Goal: Task Accomplishment & Management: Manage account settings

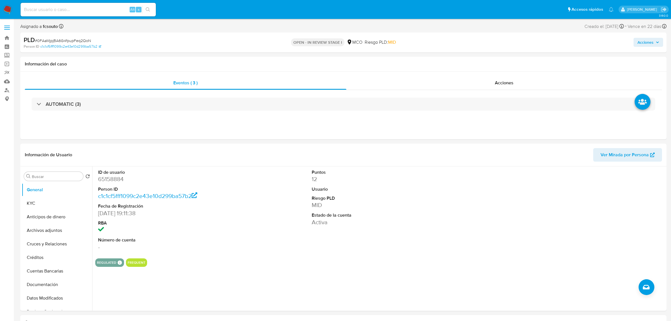
select select "10"
click at [521, 90] on div "AUTOMATIC (3)" at bounding box center [344, 104] width 638 height 28
click at [520, 85] on div "Acciones" at bounding box center [505, 83] width 316 height 14
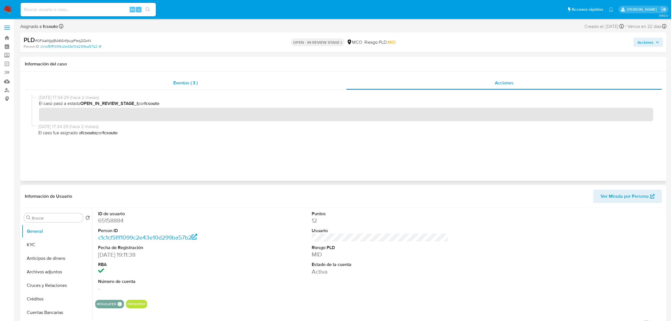
click at [221, 81] on div "Eventos ( 3 )" at bounding box center [186, 83] width 322 height 14
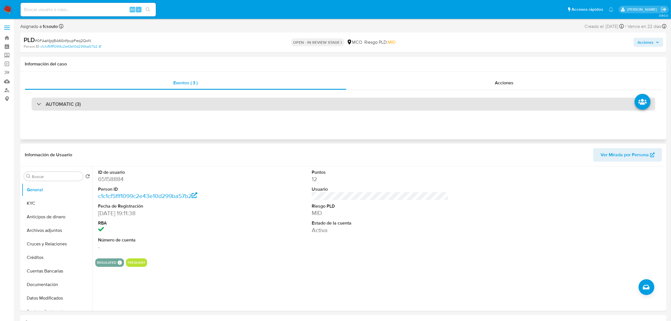
click at [242, 104] on div "AUTOMATIC (3)" at bounding box center [344, 104] width 624 height 13
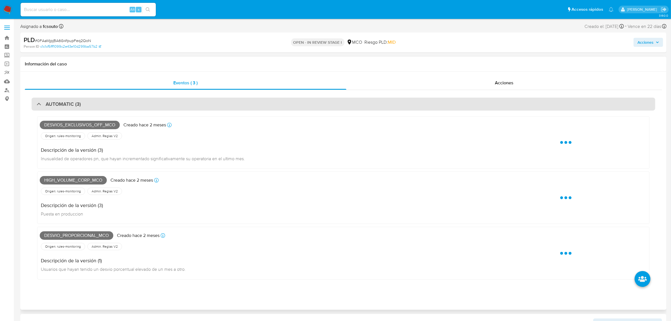
click at [242, 104] on div "AUTOMATIC (3)" at bounding box center [344, 104] width 624 height 13
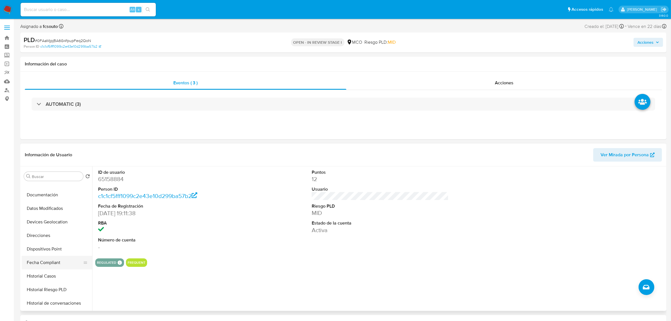
scroll to position [106, 0]
click at [59, 259] on button "Historial Casos" at bounding box center [55, 260] width 66 height 14
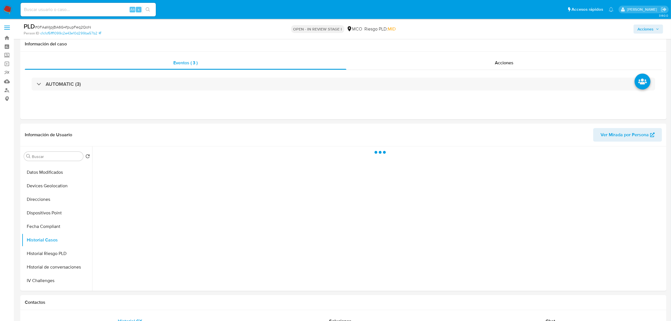
scroll to position [35, 0]
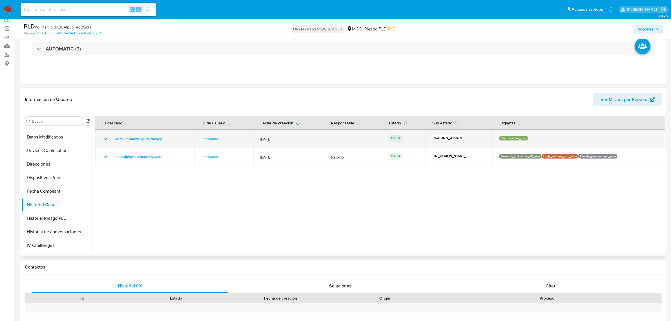
drag, startPoint x: 171, startPoint y: 142, endPoint x: 110, endPoint y: 141, distance: 61.2
click at [110, 141] on td "IuBMRhp7MXwcAgIRoxzKcq2g" at bounding box center [144, 139] width 99 height 18
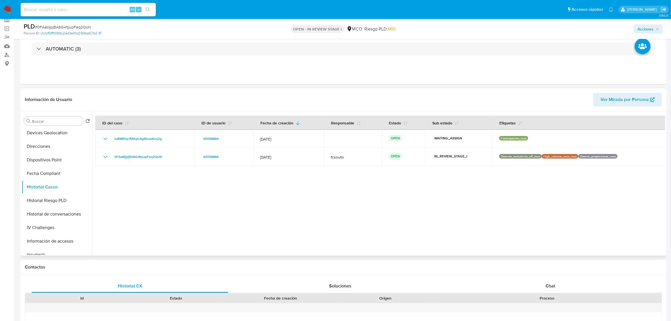
scroll to position [238, 0]
click at [53, 225] on button "Restricciones Nuevo Mundo" at bounding box center [55, 222] width 66 height 14
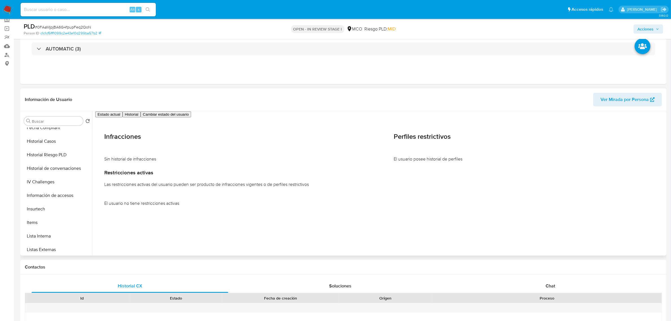
scroll to position [0, 0]
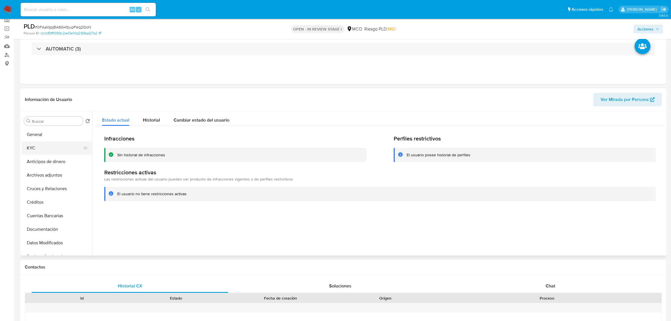
click at [44, 149] on button "KYC" at bounding box center [55, 148] width 66 height 14
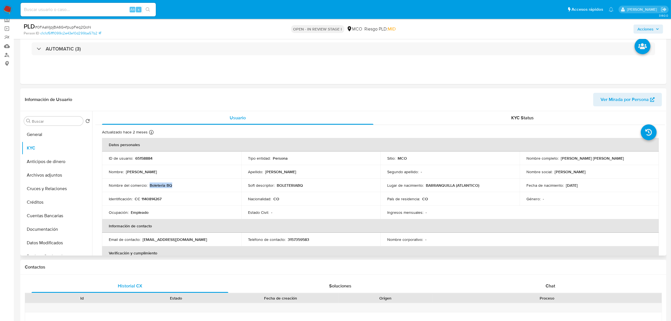
drag, startPoint x: 173, startPoint y: 185, endPoint x: 150, endPoint y: 186, distance: 23.7
click at [150, 186] on div "Nombre del comercio : Boleteria BQ" at bounding box center [172, 185] width 126 height 5
copy p "Boleteria BQ"
click at [639, 29] on span "Acciones" at bounding box center [646, 29] width 16 height 9
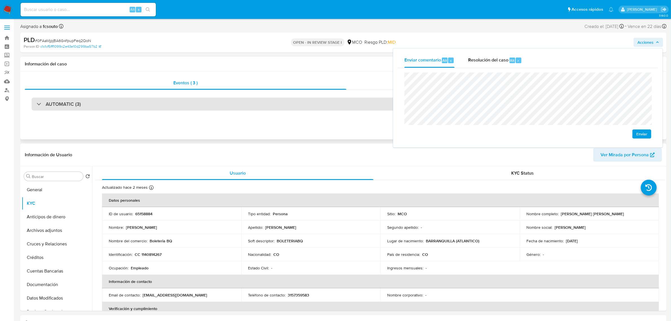
click at [290, 110] on div "AUTOMATIC (3)" at bounding box center [344, 104] width 624 height 13
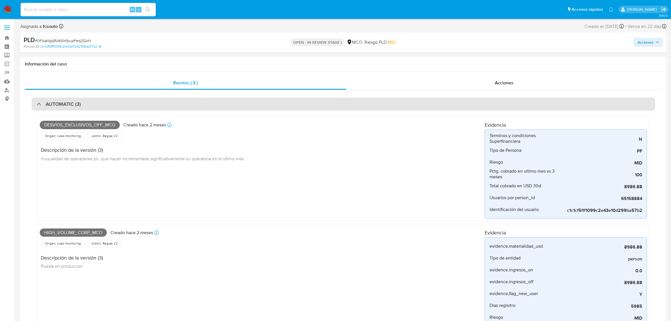
click at [193, 102] on div "AUTOMATIC (3)" at bounding box center [344, 104] width 624 height 13
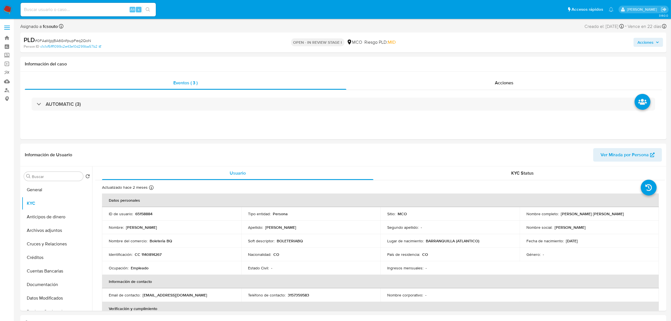
click at [649, 43] on span "Acciones" at bounding box center [646, 42] width 16 height 9
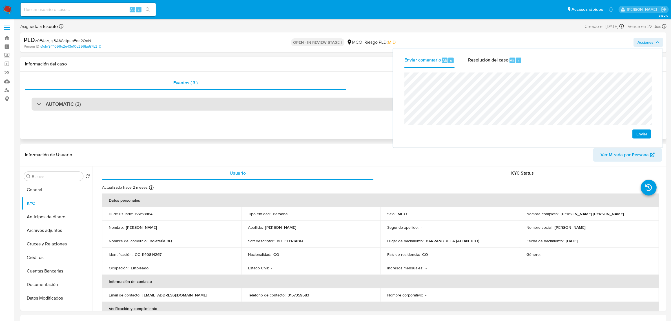
click at [167, 102] on div "AUTOMATIC (3)" at bounding box center [344, 104] width 624 height 13
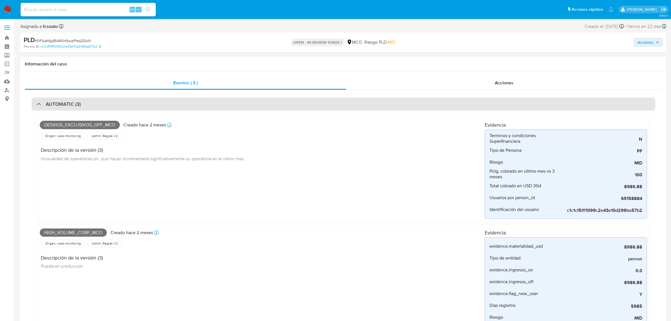
click at [171, 106] on div "AUTOMATIC (3)" at bounding box center [344, 104] width 624 height 13
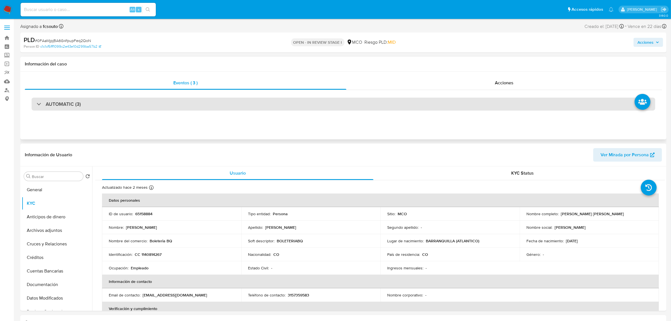
click at [238, 109] on div "AUTOMATIC (3)" at bounding box center [344, 104] width 624 height 13
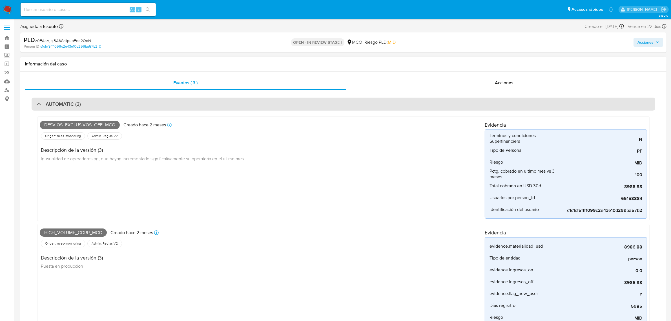
click at [238, 109] on div "AUTOMATIC (3)" at bounding box center [344, 104] width 624 height 13
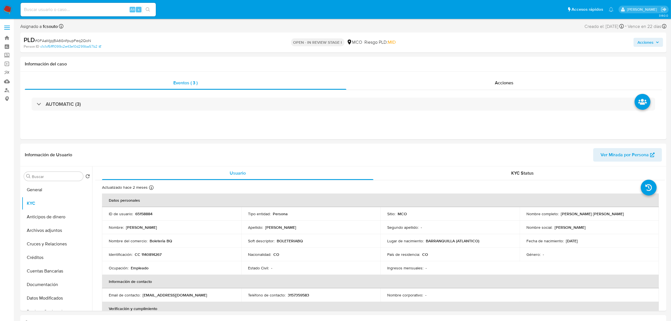
click at [646, 43] on span "Acciones" at bounding box center [646, 42] width 16 height 9
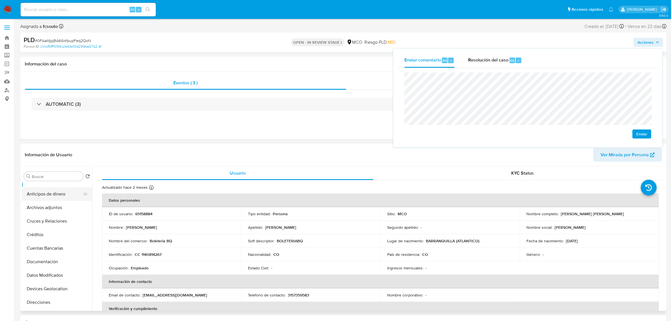
scroll to position [71, 0]
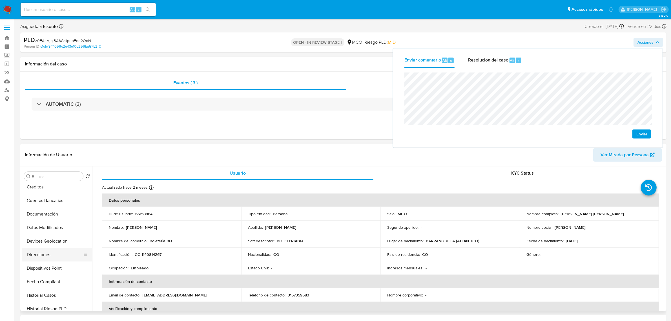
click at [52, 257] on button "Direcciones" at bounding box center [55, 255] width 66 height 14
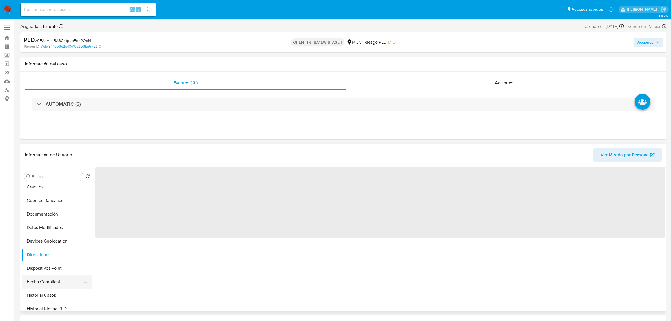
click at [59, 277] on button "Fecha Compliant" at bounding box center [55, 282] width 66 height 14
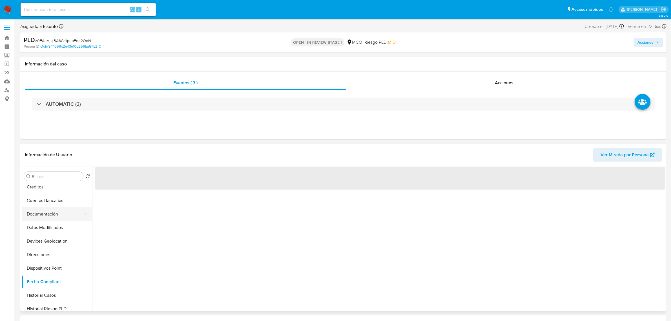
click at [53, 213] on button "Documentación" at bounding box center [55, 214] width 66 height 14
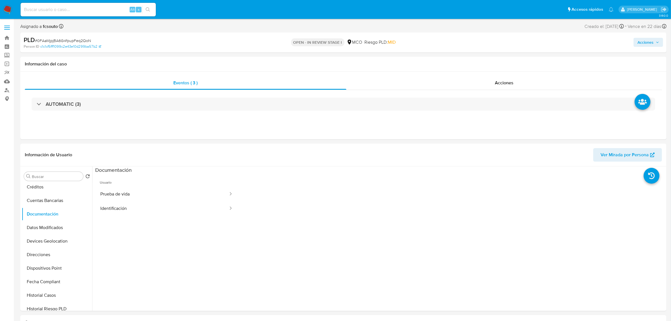
click at [649, 41] on span "Acciones" at bounding box center [646, 42] width 16 height 9
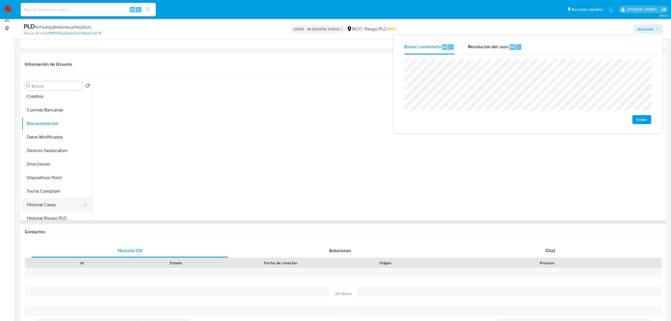
drag, startPoint x: 57, startPoint y: 200, endPoint x: 22, endPoint y: 199, distance: 35.0
click at [57, 200] on button "Historial Casos" at bounding box center [55, 205] width 66 height 14
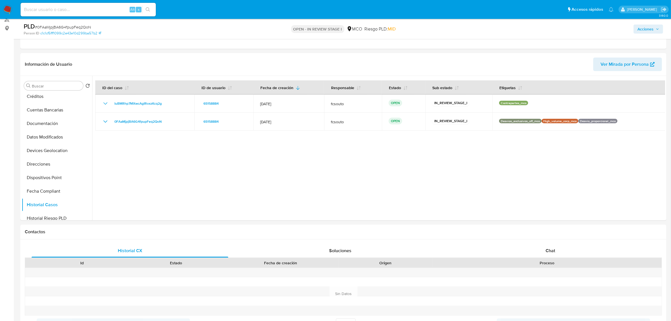
click at [647, 28] on span "Acciones" at bounding box center [646, 29] width 16 height 9
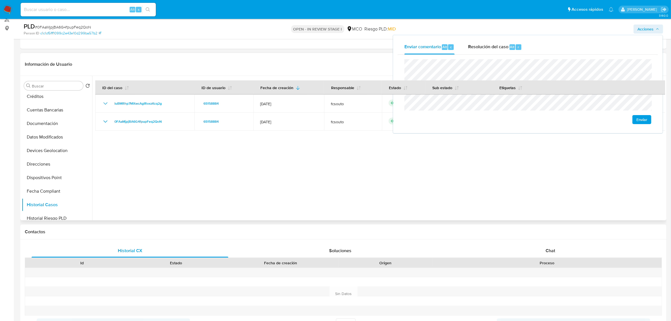
click at [534, 165] on div at bounding box center [378, 148] width 573 height 144
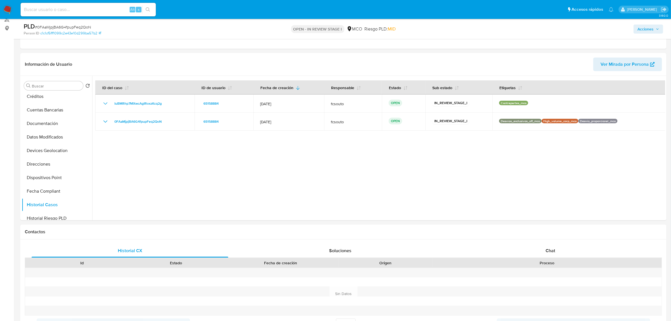
click at [645, 31] on span "Acciones" at bounding box center [646, 29] width 16 height 9
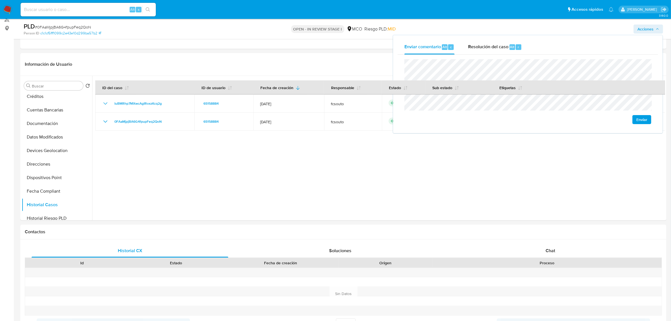
click at [645, 30] on span "Acciones" at bounding box center [646, 29] width 16 height 9
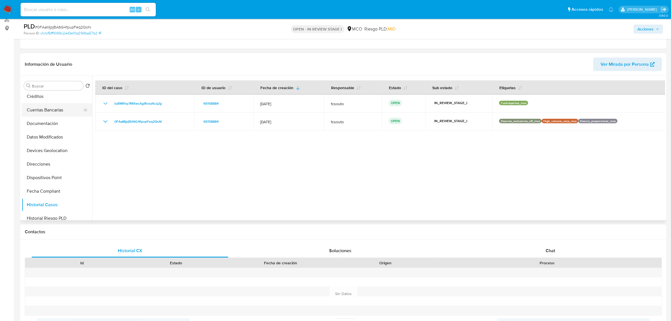
click at [43, 107] on button "Cuentas Bancarias" at bounding box center [55, 110] width 66 height 14
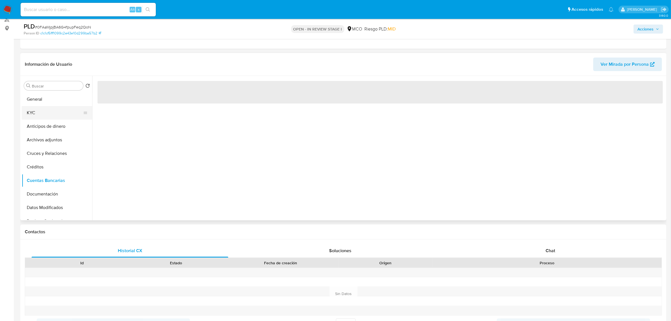
click at [52, 116] on button "KYC" at bounding box center [55, 113] width 66 height 14
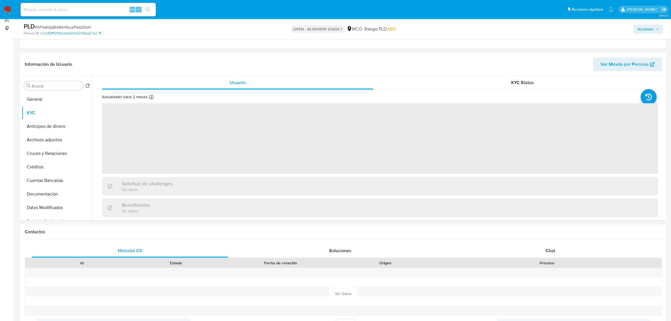
click at [645, 28] on span "Acciones" at bounding box center [646, 29] width 16 height 9
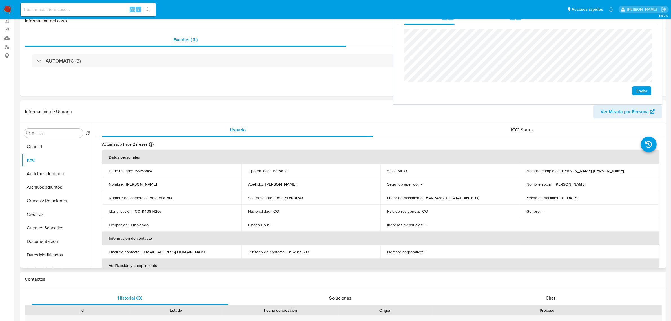
scroll to position [9, 0]
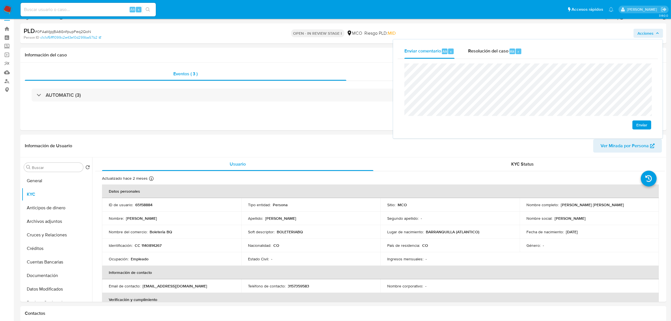
click at [402, 61] on div "Enviar" at bounding box center [528, 96] width 261 height 75
click at [56, 225] on button "Archivos adjuntos" at bounding box center [55, 222] width 66 height 14
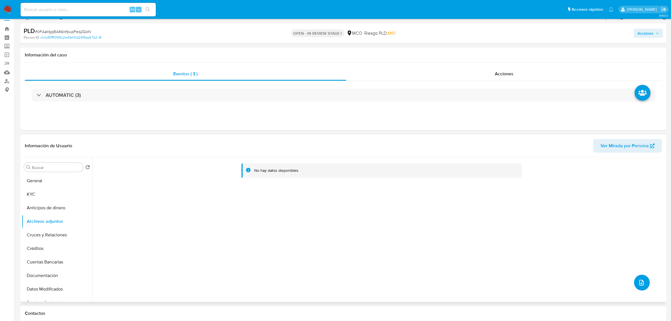
click at [640, 282] on icon "upload-file" at bounding box center [642, 282] width 7 height 7
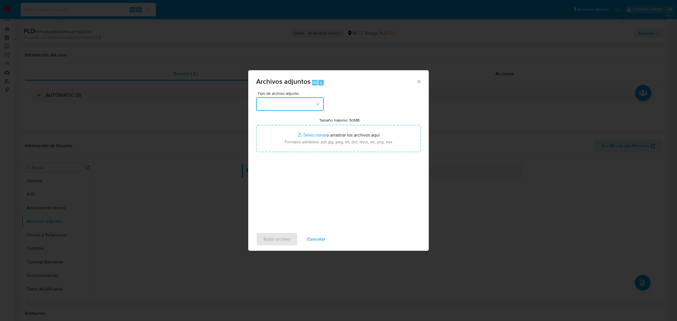
click at [294, 107] on button "button" at bounding box center [290, 104] width 68 height 14
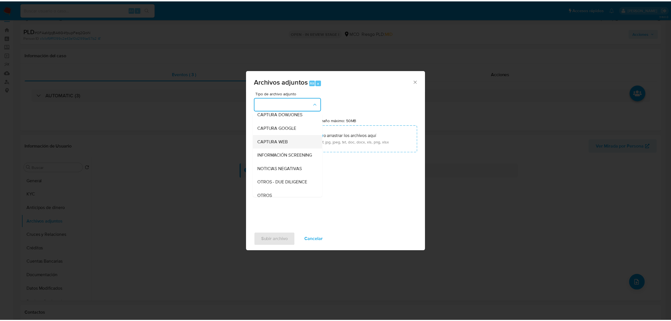
scroll to position [71, 0]
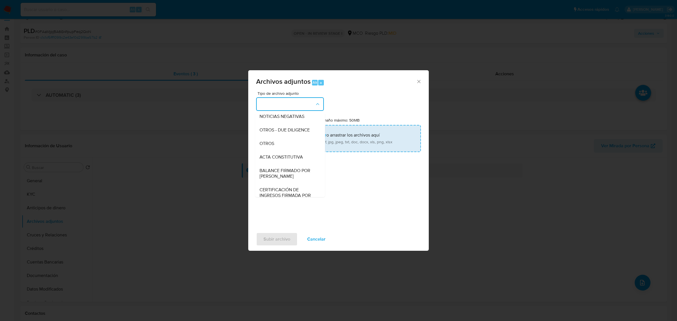
drag, startPoint x: 272, startPoint y: 149, endPoint x: 316, endPoint y: 141, distance: 45.0
click at [272, 146] on span "OTROS" at bounding box center [266, 143] width 15 height 6
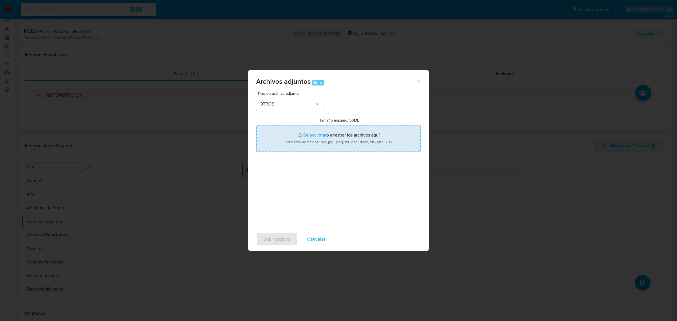
click at [316, 141] on input "Tamaño máximo: 50MB Seleccionar archivos" at bounding box center [338, 138] width 165 height 27
type input "C:\fakepath\65158884 - 18_9_2025.pdf"
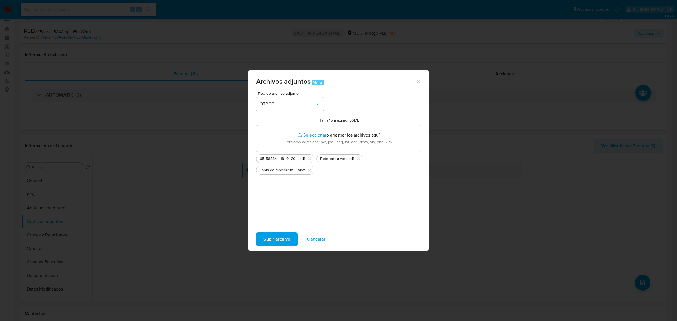
click at [267, 240] on span "Subir archivo" at bounding box center [276, 239] width 27 height 12
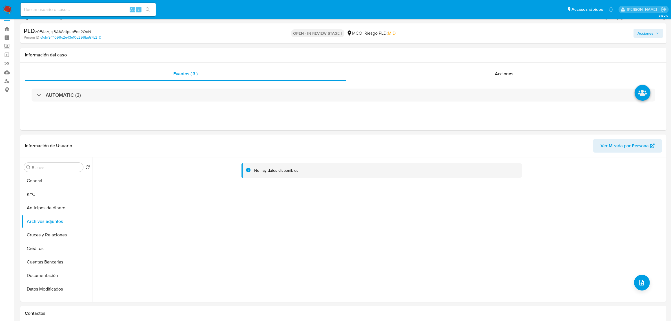
click at [654, 34] on span "Acciones" at bounding box center [646, 33] width 16 height 9
click at [486, 48] on span "Resolución del caso" at bounding box center [488, 51] width 40 height 6
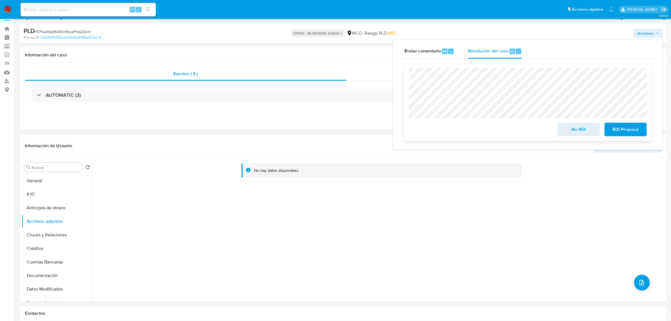
click at [566, 129] on span "No ROI" at bounding box center [579, 129] width 28 height 12
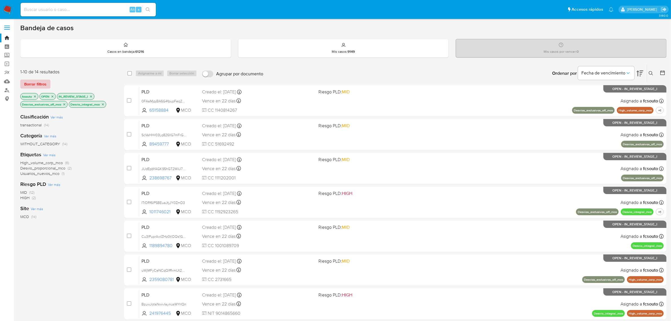
click at [31, 82] on span "Borrar filtros" at bounding box center [35, 84] width 22 height 8
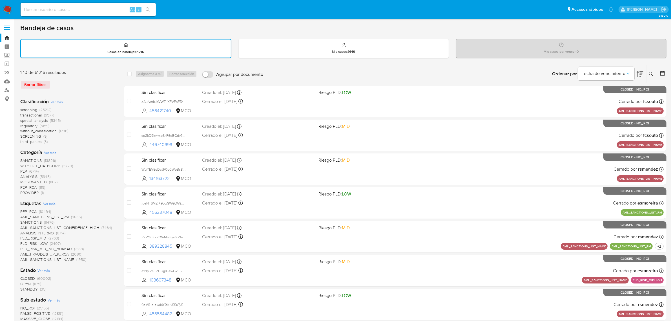
click at [651, 74] on icon at bounding box center [651, 74] width 5 height 5
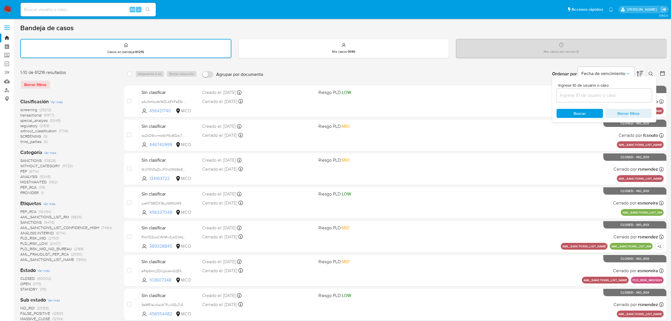
click at [585, 93] on input at bounding box center [604, 95] width 95 height 7
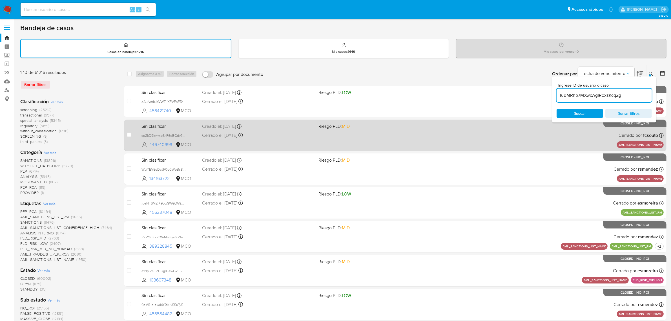
type input "IuBMRhp7MXwcAgIRoxzKcq2g"
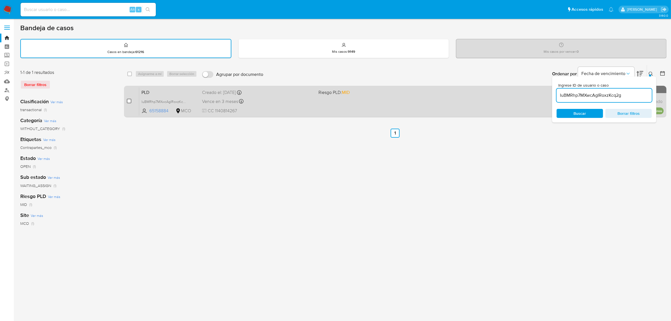
click at [130, 99] on input "checkbox" at bounding box center [129, 101] width 5 height 5
checkbox input "true"
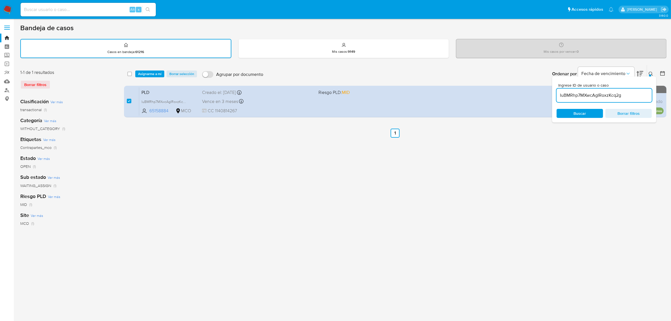
click at [147, 77] on div "select-all-cases-checkbox Asignarme a mí Borrar selección Agrupar por documento…" at bounding box center [395, 73] width 543 height 17
click at [157, 71] on span "Asignarme a mí" at bounding box center [149, 74] width 23 height 6
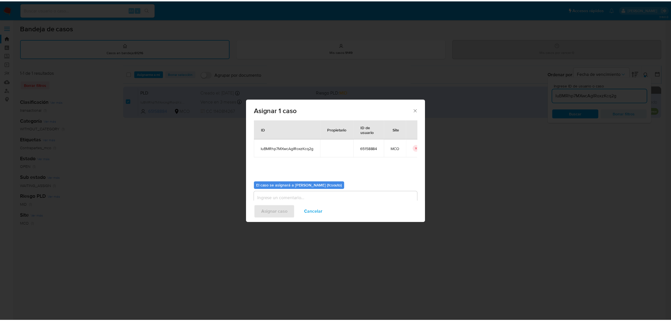
scroll to position [29, 0]
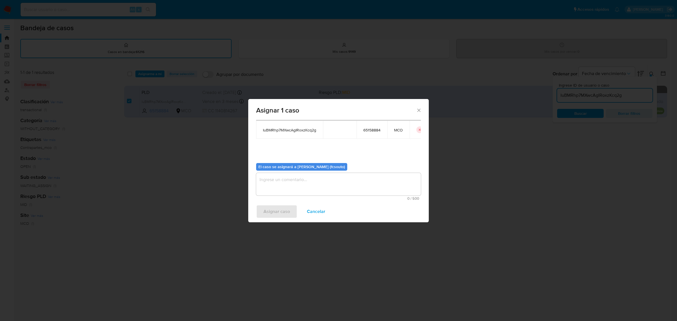
click at [338, 188] on textarea "assign-modal" at bounding box center [338, 184] width 165 height 23
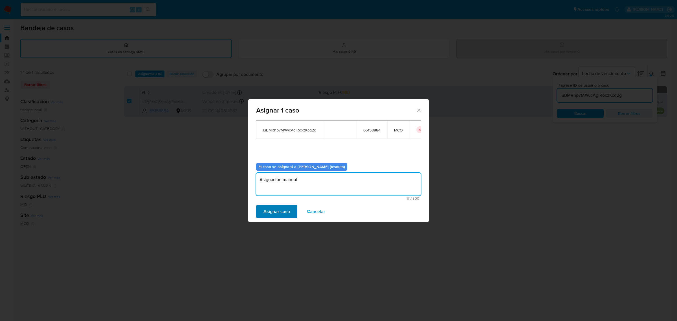
type textarea "Asignación manual"
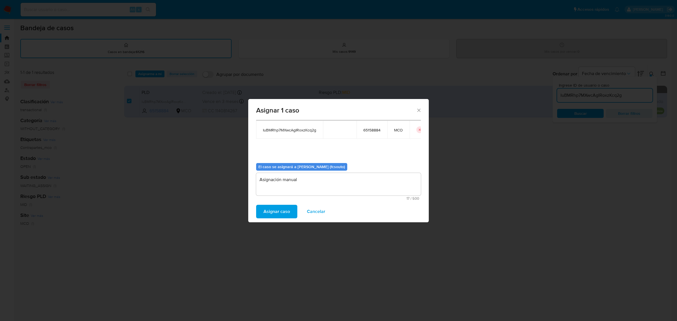
click at [267, 211] on span "Asignar caso" at bounding box center [276, 211] width 27 height 12
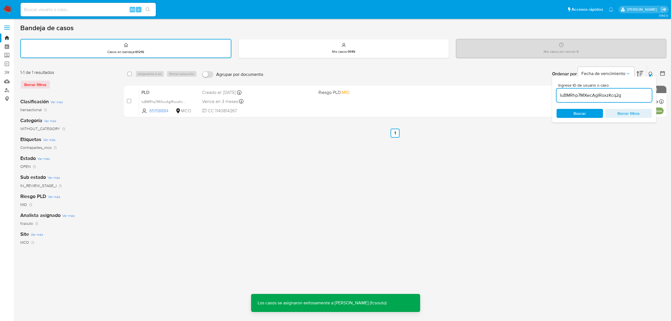
click at [287, 108] on span "CC 1140814267" at bounding box center [258, 111] width 112 height 6
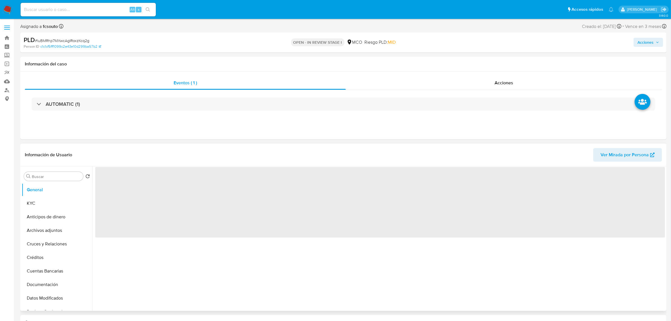
select select "10"
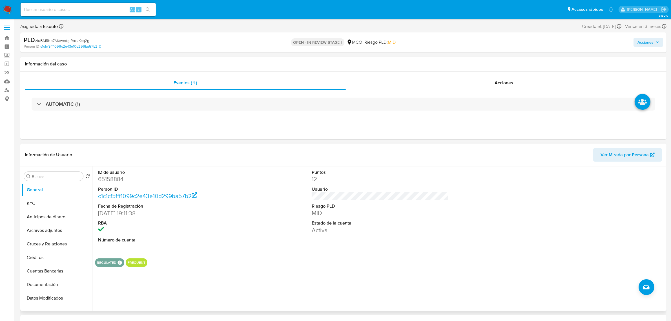
click at [647, 37] on div "Acciones" at bounding box center [558, 42] width 212 height 13
click at [649, 39] on span "Acciones" at bounding box center [646, 42] width 16 height 9
click at [647, 134] on span "Enviar" at bounding box center [642, 134] width 11 height 8
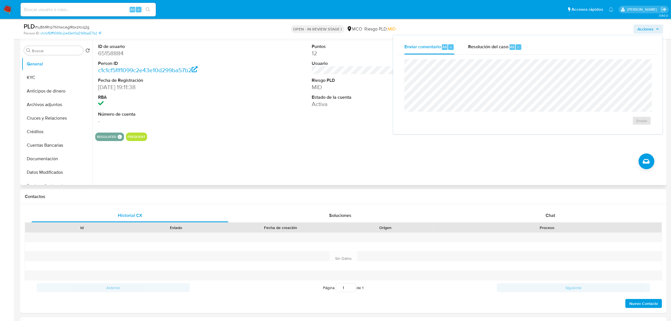
drag, startPoint x: 575, startPoint y: 215, endPoint x: 399, endPoint y: 184, distance: 178.6
click at [572, 214] on div "Chat" at bounding box center [550, 216] width 197 height 14
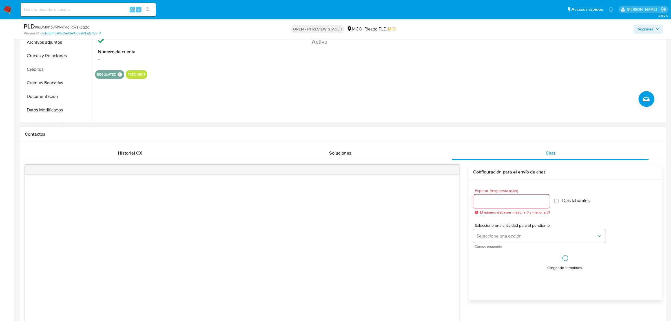
scroll to position [176, 0]
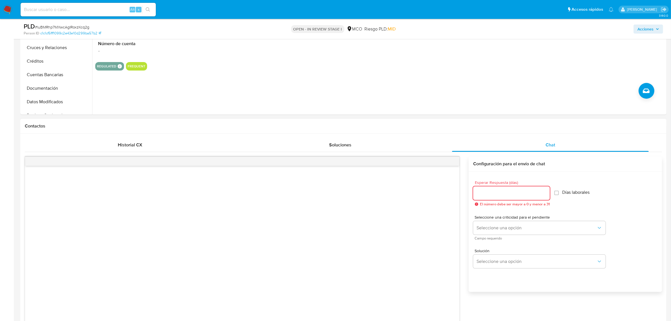
click at [524, 190] on div at bounding box center [511, 193] width 77 height 14
type input "3"
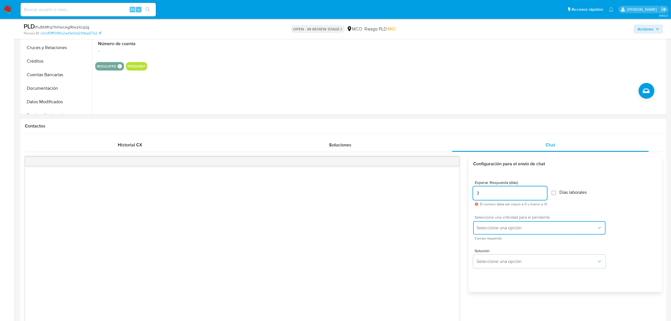
click at [506, 227] on span "Seleccione una opción" at bounding box center [537, 228] width 120 height 6
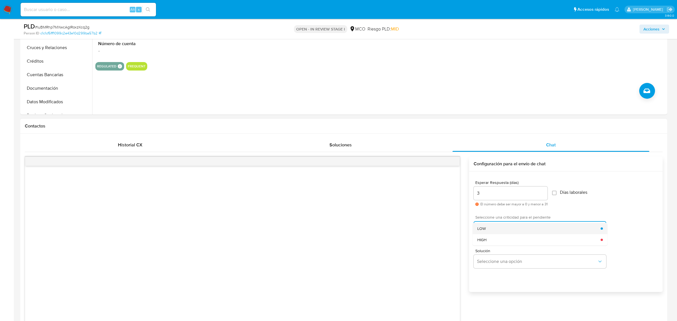
click at [506, 226] on div "LOW" at bounding box center [539, 228] width 124 height 11
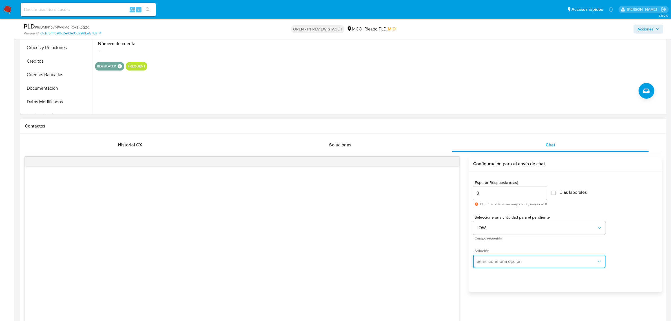
click at [506, 256] on button "Seleccione una opción" at bounding box center [539, 262] width 133 height 14
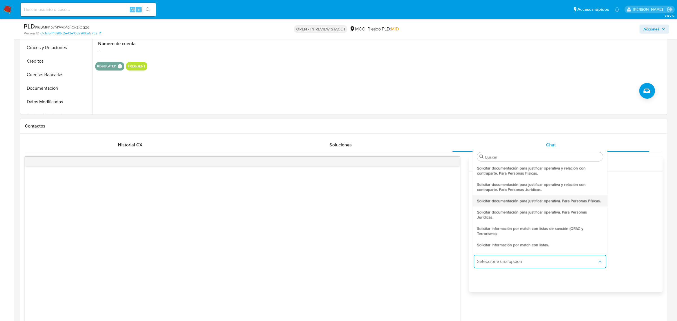
click at [500, 203] on span "Solicitar documentación para justificar operativa. Para Personas Físicas." at bounding box center [539, 200] width 124 height 5
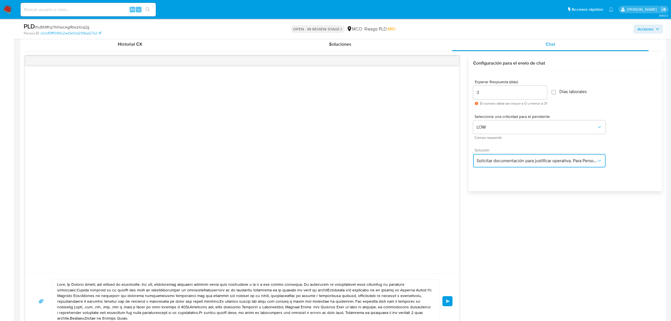
scroll to position [317, 0]
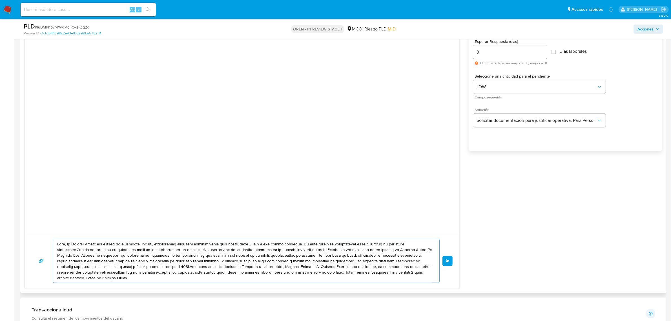
click at [67, 245] on textarea at bounding box center [244, 260] width 375 height 43
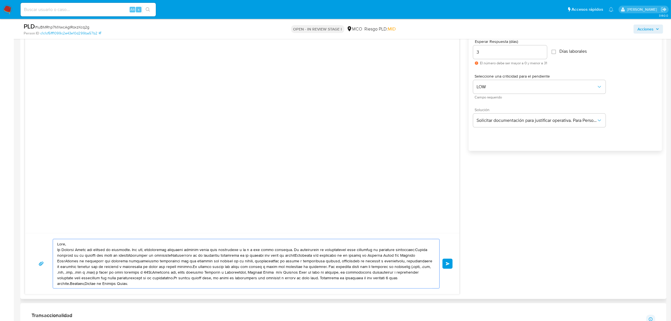
drag, startPoint x: 287, startPoint y: 248, endPoint x: 290, endPoint y: 255, distance: 8.0
click at [287, 248] on textarea at bounding box center [244, 263] width 375 height 49
drag, startPoint x: 178, startPoint y: 258, endPoint x: 186, endPoint y: 272, distance: 16.6
click at [178, 257] on textarea at bounding box center [244, 263] width 375 height 49
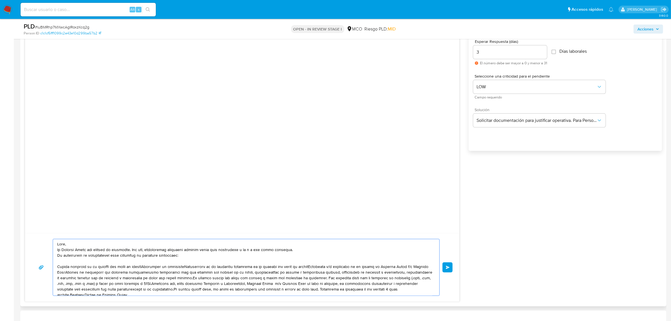
click at [150, 267] on textarea at bounding box center [244, 267] width 375 height 56
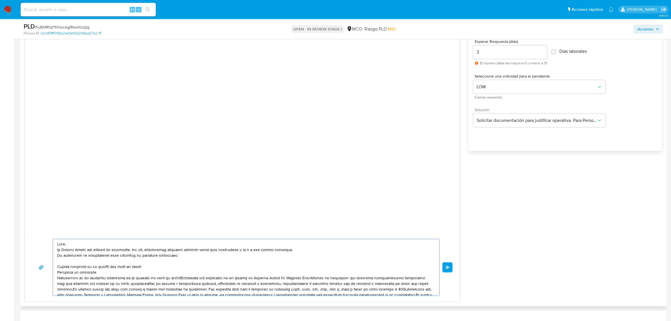
scroll to position [9, 0]
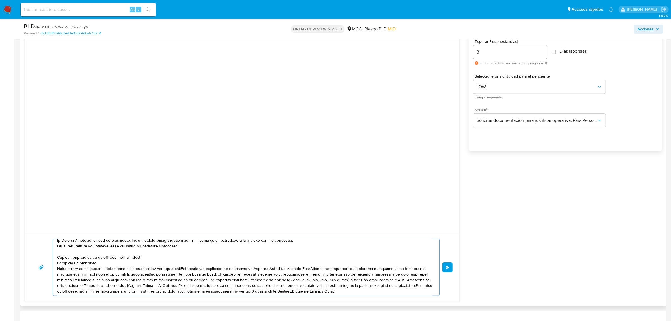
drag, startPoint x: 57, startPoint y: 245, endPoint x: 361, endPoint y: 292, distance: 307.6
click at [362, 292] on textarea at bounding box center [244, 267] width 375 height 56
paste textarea "Sergio, En Mercado Libre nos importa tu seguridad. Por eso, necesitamos verific…"
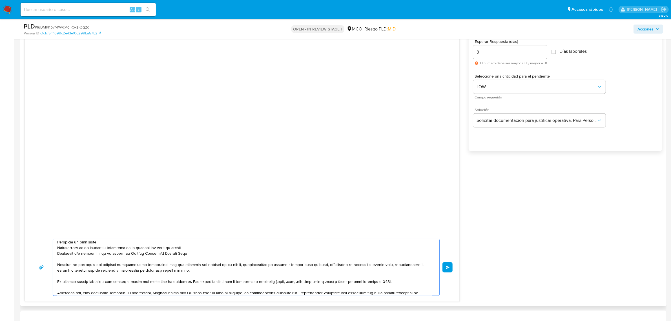
scroll to position [57, 0]
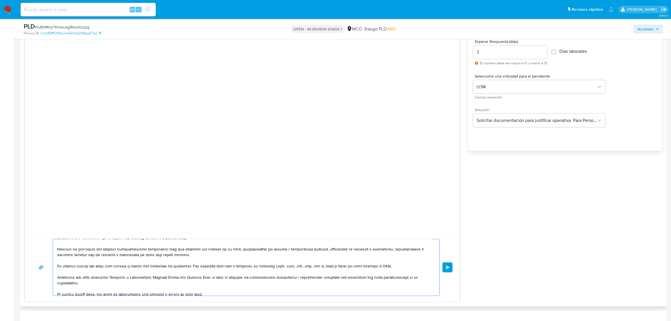
drag, startPoint x: 188, startPoint y: 266, endPoint x: 58, endPoint y: 268, distance: 130.6
click at [58, 268] on textarea at bounding box center [244, 267] width 375 height 56
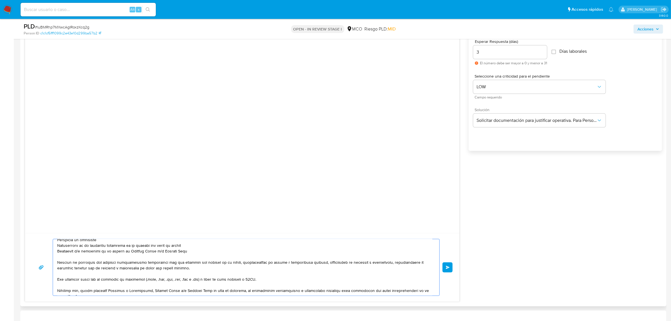
scroll to position [22, 0]
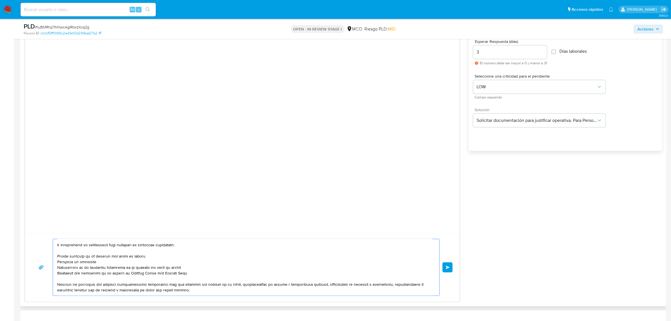
click at [199, 272] on textarea at bounding box center [244, 267] width 375 height 56
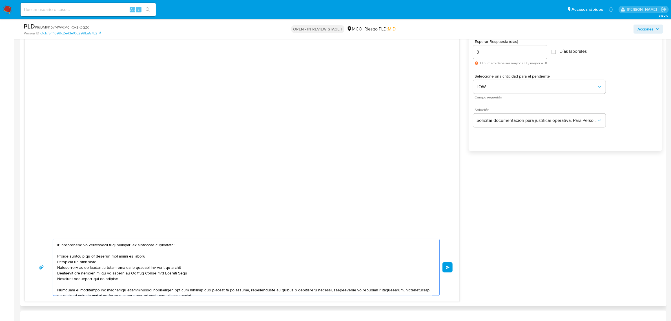
paste textarea "Joaquin Giacometto CC 72218767"
type textarea "Hola Sergio, En Mercado Libre nos importa tu seguridad. Por eso, necesitamos ve…"
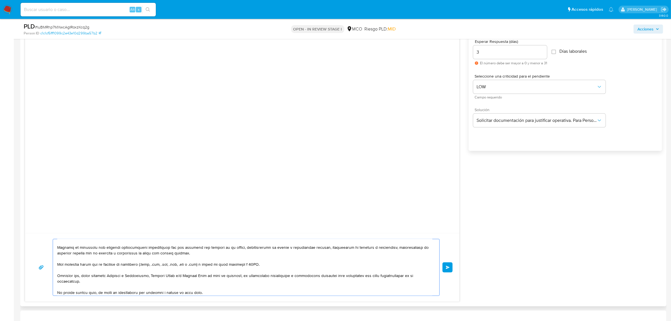
scroll to position [100, 0]
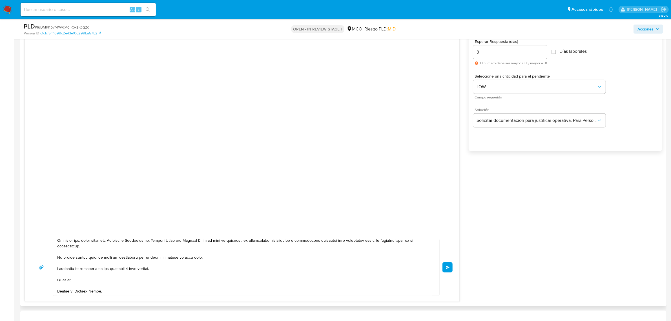
click at [448, 267] on span "Enviar" at bounding box center [448, 267] width 4 height 3
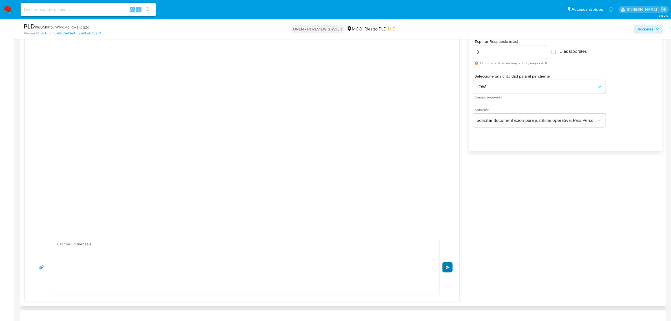
scroll to position [19, 0]
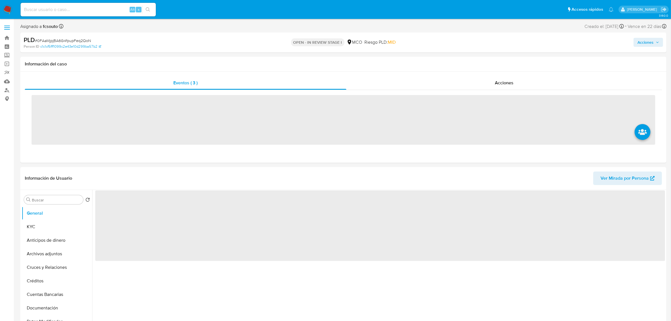
click at [103, 10] on input at bounding box center [88, 9] width 135 height 7
paste input "2199932320"
type input "2199932320"
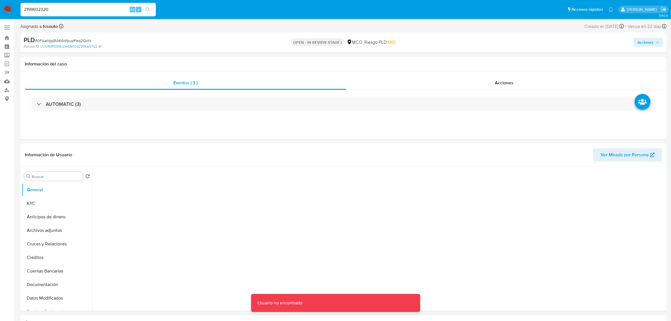
select select "10"
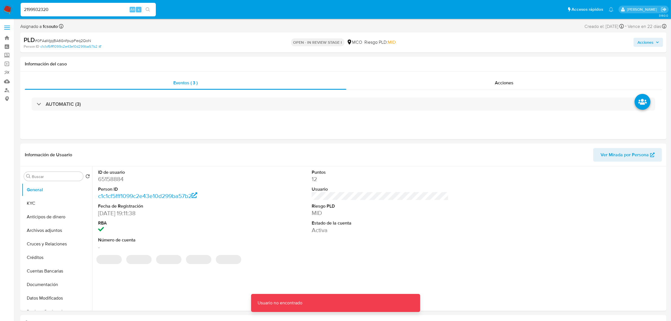
click at [104, 9] on input "2199932320" at bounding box center [88, 9] width 135 height 7
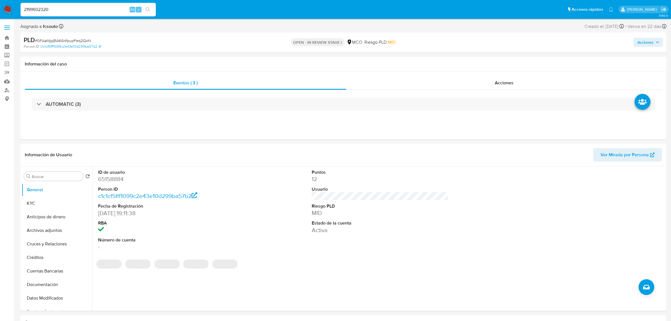
type input "2199932320"
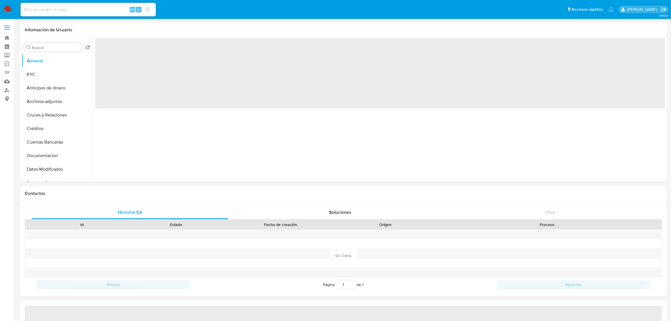
select select "10"
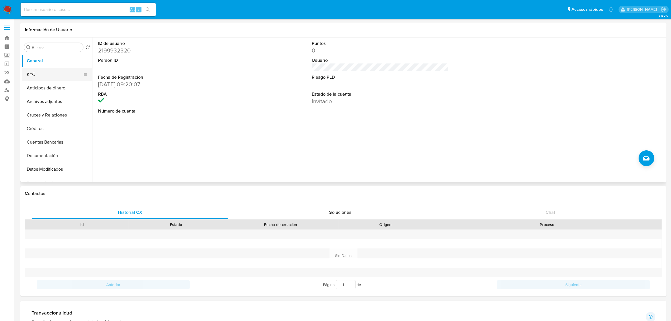
click at [60, 72] on button "KYC" at bounding box center [55, 75] width 66 height 14
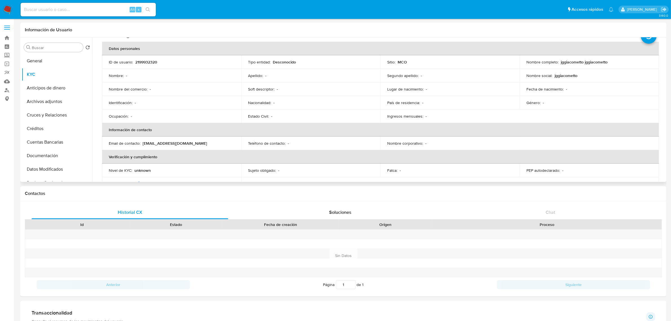
scroll to position [35, 0]
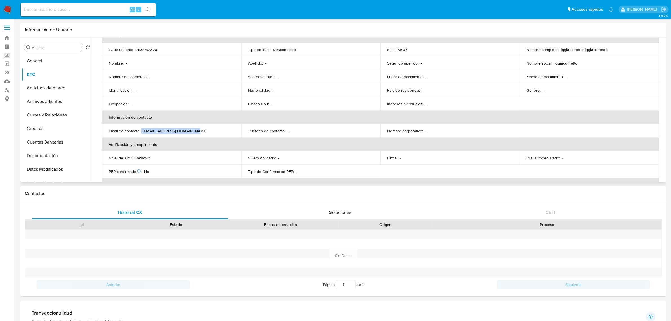
drag, startPoint x: 201, startPoint y: 131, endPoint x: 142, endPoint y: 131, distance: 59.2
click at [142, 131] on div "Email de contacto : jg_giacometto@hotmail.com" at bounding box center [172, 130] width 126 height 5
copy div "jg_giacometto@hotmail.com"
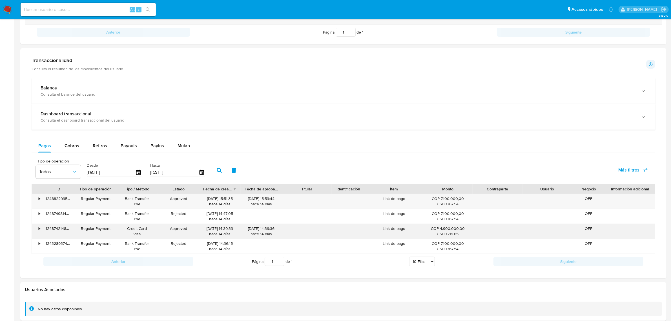
scroll to position [281, 0]
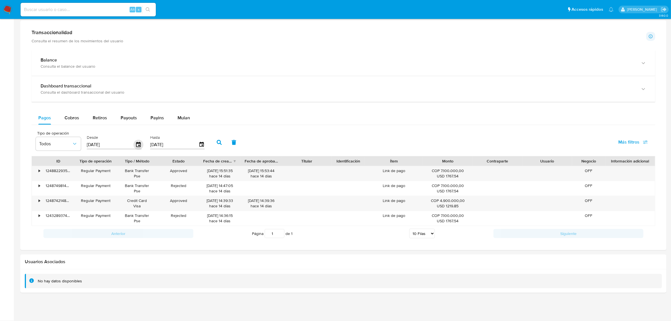
click at [138, 146] on icon "button" at bounding box center [138, 144] width 5 height 5
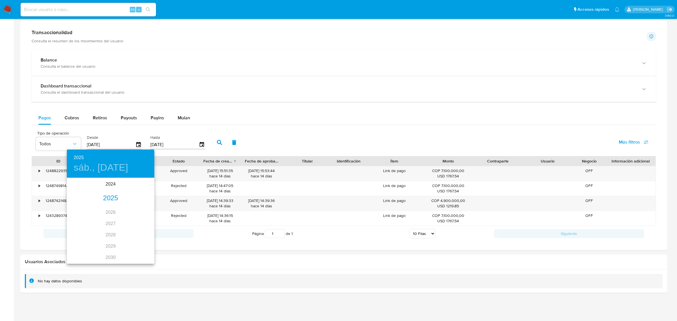
click at [111, 197] on div "2025" at bounding box center [110, 198] width 87 height 11
click at [109, 192] on div "feb." at bounding box center [110, 189] width 29 height 21
type input "21/02/2025"
click at [124, 239] on span "21" at bounding box center [122, 238] width 10 height 6
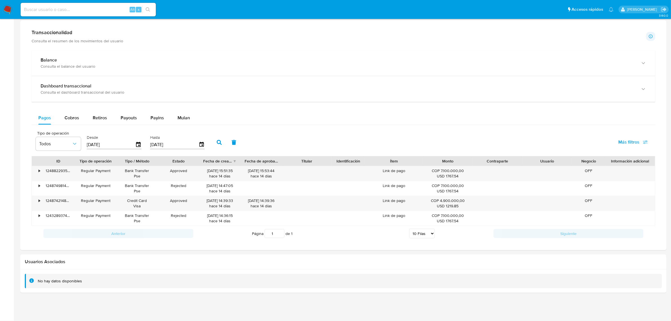
click at [217, 146] on button "button" at bounding box center [219, 143] width 15 height 14
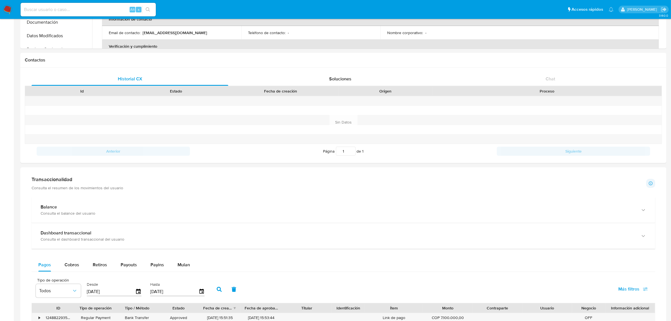
scroll to position [317, 0]
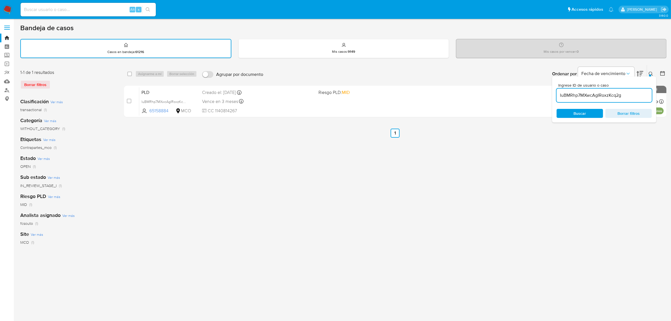
click at [57, 9] on input at bounding box center [88, 9] width 135 height 7
paste input "Solutions2Go"
type input "Solutions2Go"
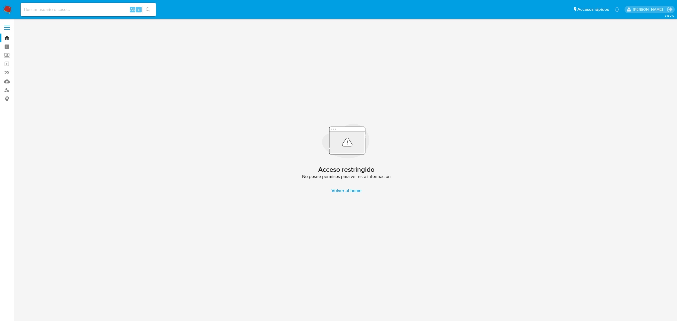
click at [7, 6] on img at bounding box center [8, 10] width 10 height 10
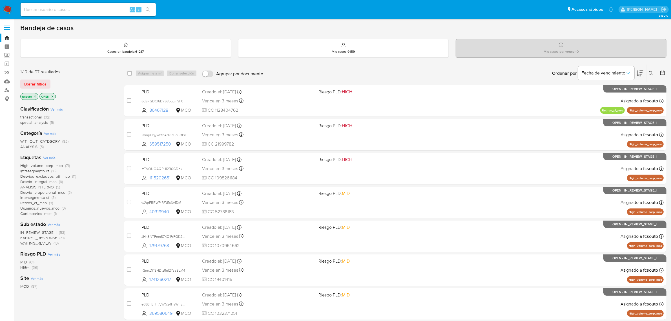
click at [50, 243] on span "WAITING_REVIEW" at bounding box center [35, 243] width 31 height 6
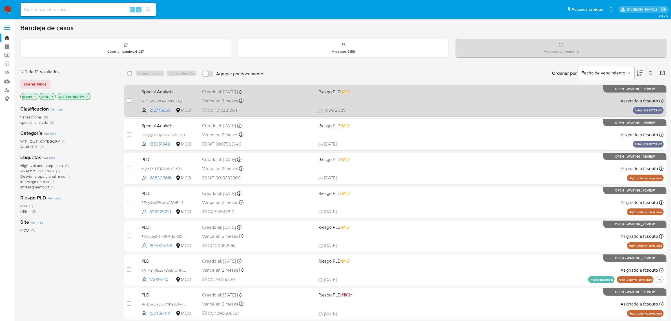
click at [283, 106] on div "Special Analysis 91RTSWzoNQ4sD3EC1RqESSrN 212776860 MCO Riesgo PLD: MID Creado …" at bounding box center [401, 101] width 525 height 28
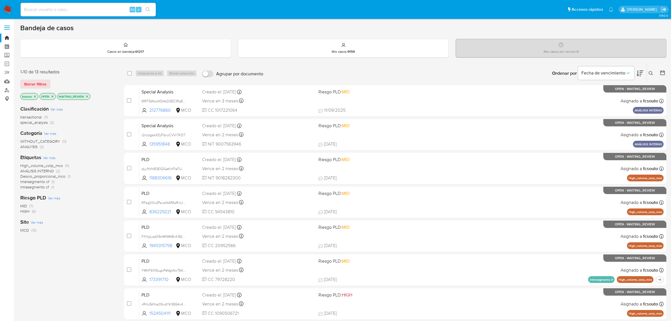
click at [89, 96] on icon "close-filter" at bounding box center [86, 96] width 3 height 3
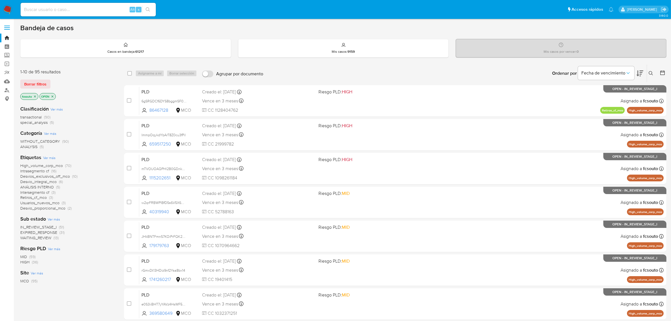
click at [48, 227] on span "IN_REVIEW_STAGE_I" at bounding box center [38, 227] width 36 height 6
drag, startPoint x: 92, startPoint y: 95, endPoint x: 101, endPoint y: 136, distance: 41.9
click at [102, 136] on div "1-10 de 51 resultados Borrar filtros fcsouto OPEN IN_REVIEW_STAGE_I Clasificaci…" at bounding box center [67, 181] width 95 height 224
click at [50, 157] on span "Ver más" at bounding box center [49, 157] width 12 height 5
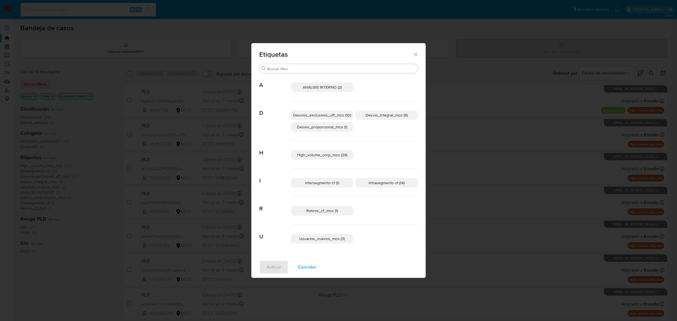
click at [316, 112] on span "Desvios_exclusivos_off_mco (10)" at bounding box center [322, 115] width 58 height 6
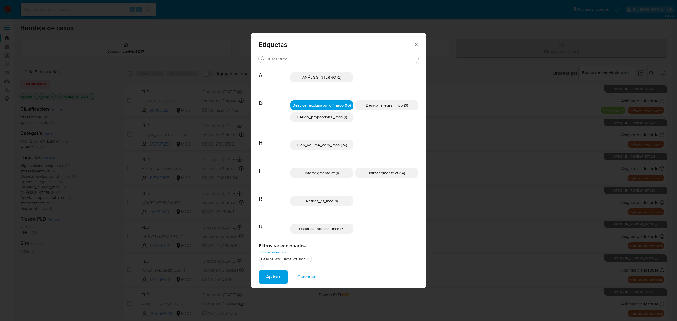
click at [386, 105] on span "Desvio_integral_mco (6)" at bounding box center [387, 105] width 42 height 6
click at [277, 280] on span "Aplicar" at bounding box center [273, 277] width 14 height 12
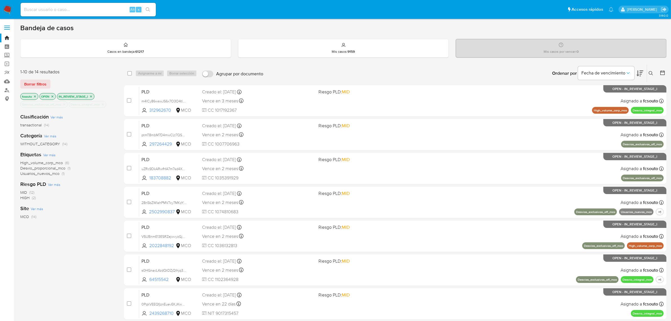
click at [638, 72] on icon at bounding box center [640, 74] width 7 height 6
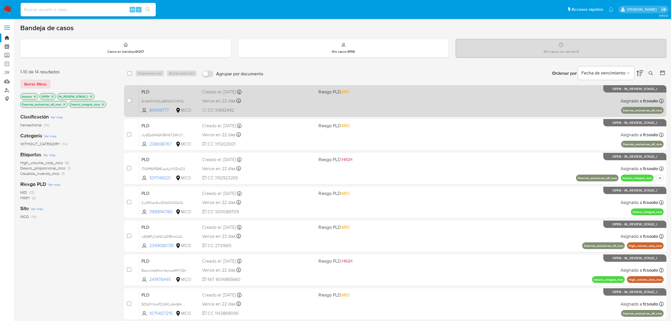
click at [334, 107] on div "PLD ScVaHHr03Lq826IIG7mFrGSY 89459777 MCO Riesgo PLD: MID Creado el: 12/07/2025…" at bounding box center [401, 101] width 525 height 28
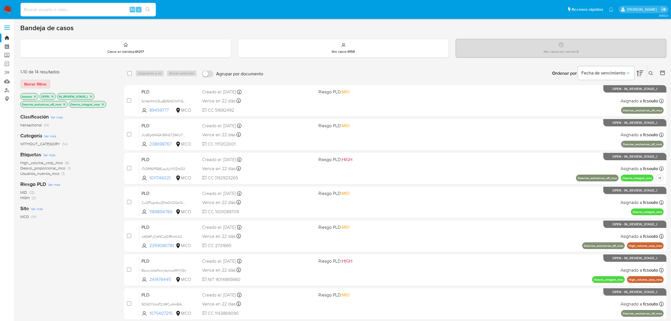
click at [51, 8] on input at bounding box center [88, 9] width 135 height 7
paste input "900841977"
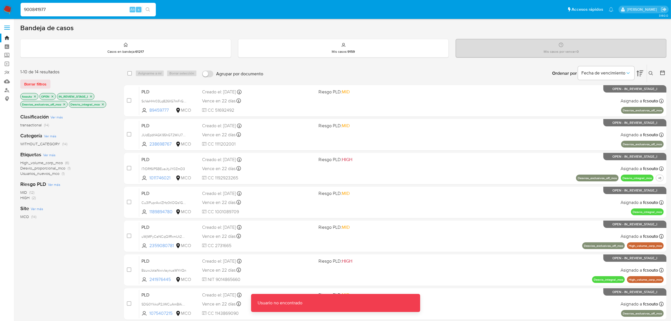
click at [51, 8] on input "900841977" at bounding box center [88, 9] width 135 height 7
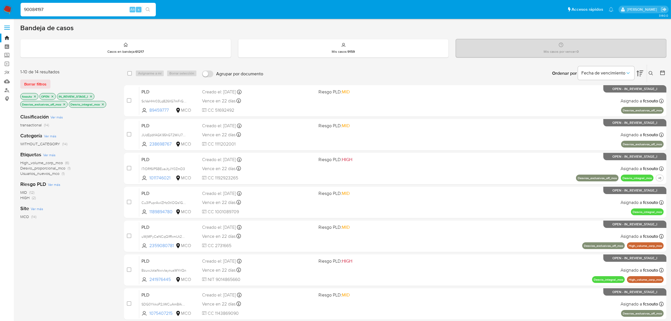
type input "90084197"
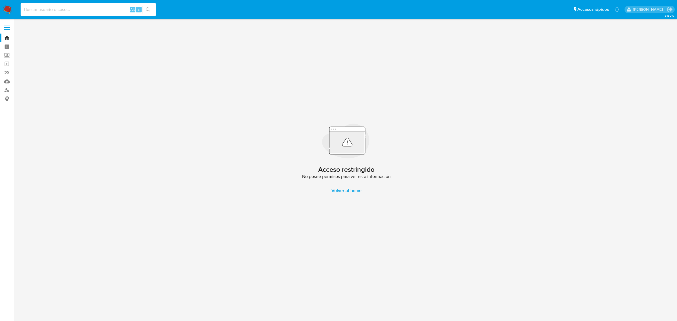
click at [66, 7] on input at bounding box center [88, 9] width 135 height 7
paste input "1212217936"
type input "1212217936"
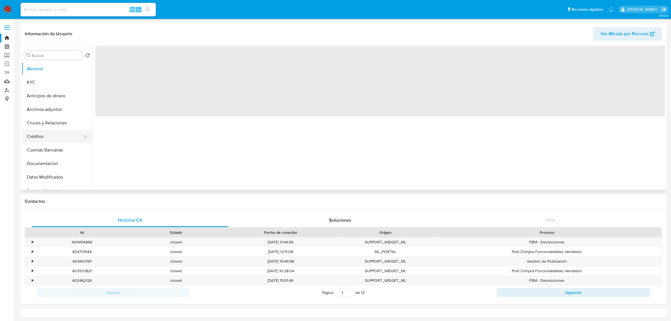
select select "10"
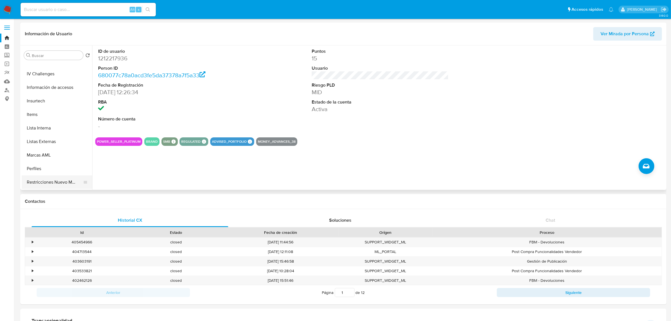
scroll to position [238, 0]
click at [58, 156] on button "Restricciones Nuevo Mundo" at bounding box center [55, 156] width 66 height 14
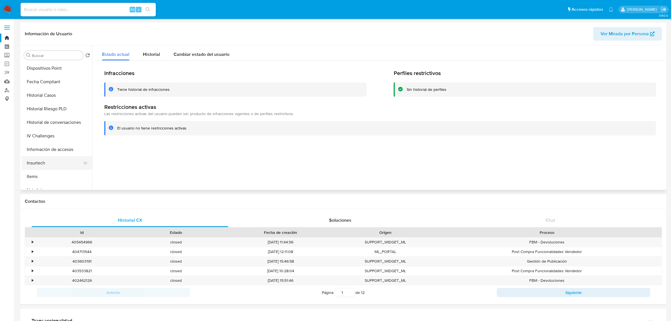
scroll to position [132, 0]
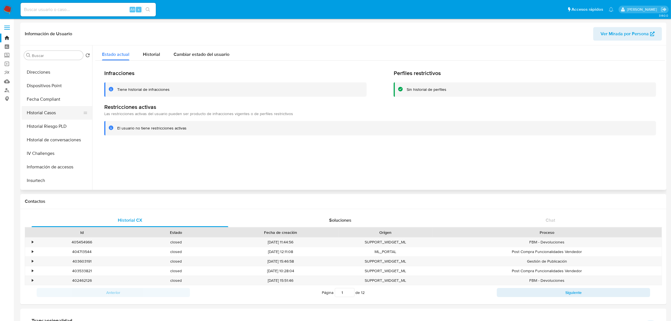
click at [51, 110] on button "Historial Casos" at bounding box center [55, 113] width 66 height 14
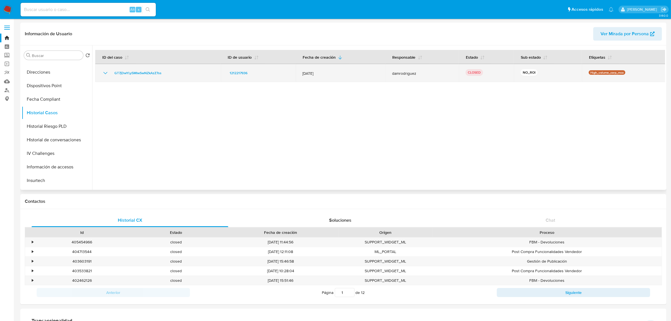
click at [105, 74] on icon "Mostrar/Ocultar" at bounding box center [105, 73] width 4 height 2
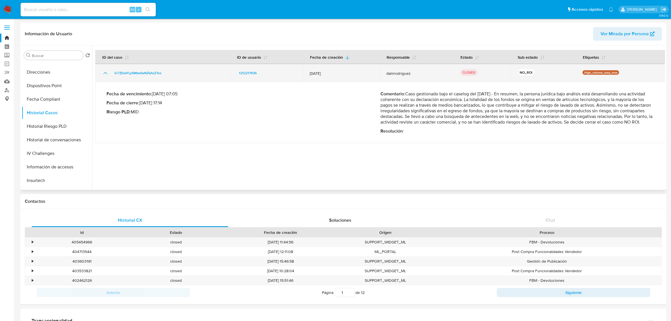
click at [105, 74] on icon "Mostrar/Ocultar" at bounding box center [105, 73] width 7 height 7
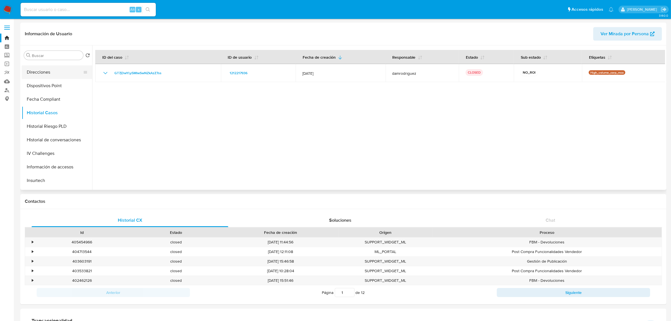
click at [43, 76] on button "Direcciones" at bounding box center [55, 72] width 66 height 14
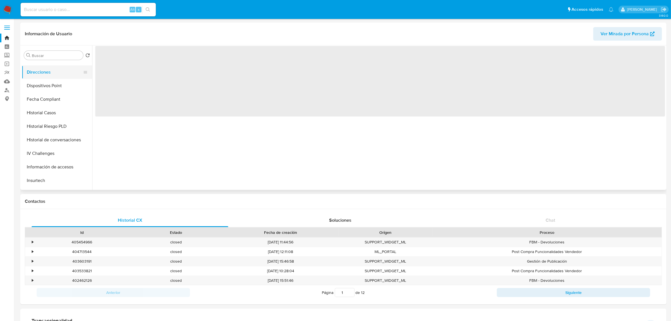
scroll to position [0, 0]
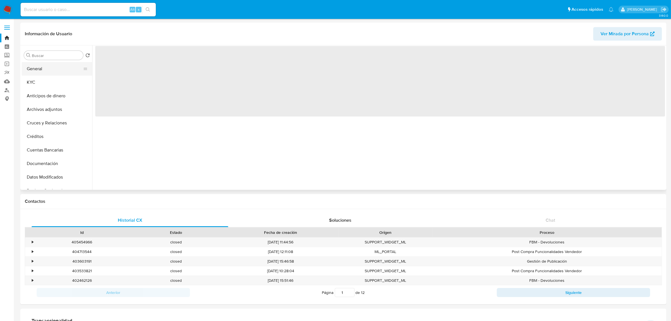
click at [48, 68] on button "General" at bounding box center [55, 69] width 66 height 14
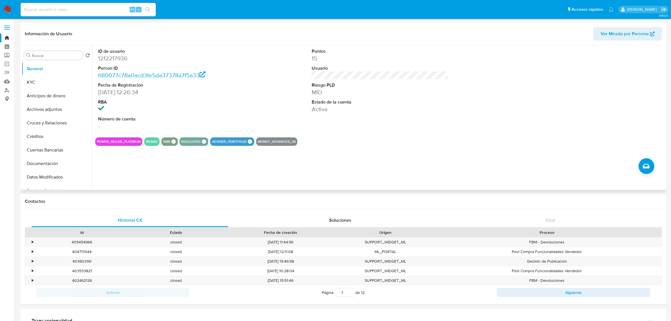
click at [393, 147] on div "ID de usuario 1212217936 Person ID 680077c78a0acd3fe5da37378a7f5a33 Fecha de Re…" at bounding box center [378, 117] width 573 height 144
click at [53, 13] on input at bounding box center [88, 9] width 135 height 7
paste input "681934101"
type input "681934101"
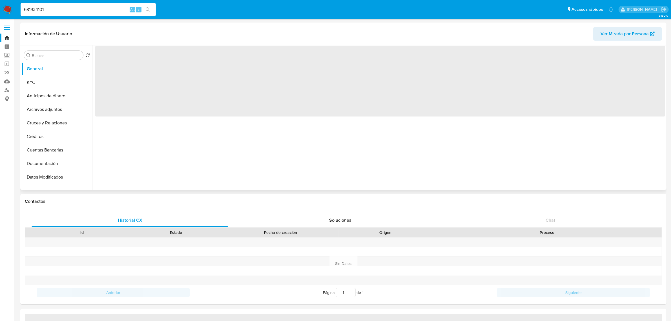
select select "10"
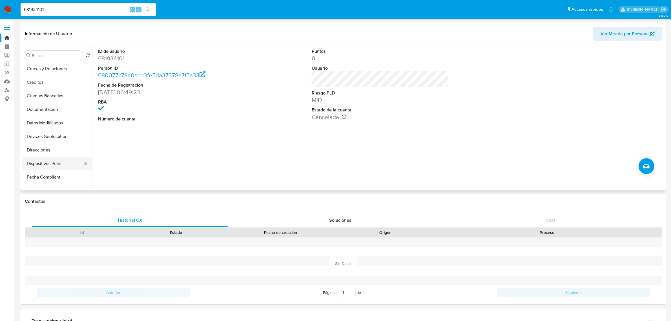
scroll to position [71, 0]
click at [60, 173] on button "Historial Casos" at bounding box center [55, 175] width 66 height 14
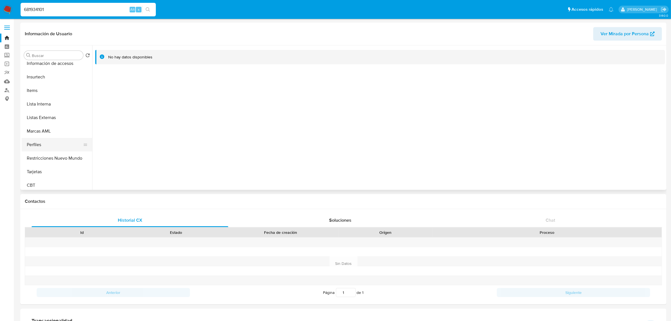
scroll to position [238, 0]
click at [54, 160] on button "Restricciones Nuevo Mundo" at bounding box center [55, 156] width 66 height 14
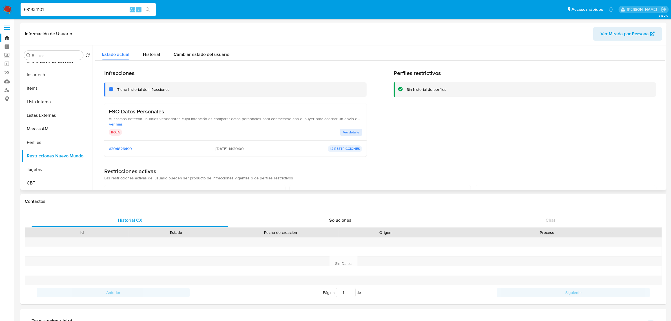
click at [119, 123] on span "Ver más" at bounding box center [236, 124] width 254 height 5
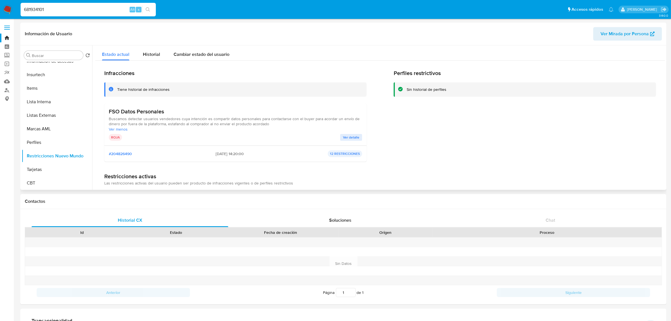
click at [164, 120] on span "Buscamos detectar usuarios vendedores cuya intención es compartir datos persona…" at bounding box center [236, 121] width 254 height 10
click at [176, 125] on span "Buscamos detectar usuarios vendedores cuya intención es compartir datos persona…" at bounding box center [236, 121] width 254 height 10
click at [235, 127] on span "Ver menos" at bounding box center [236, 129] width 254 height 5
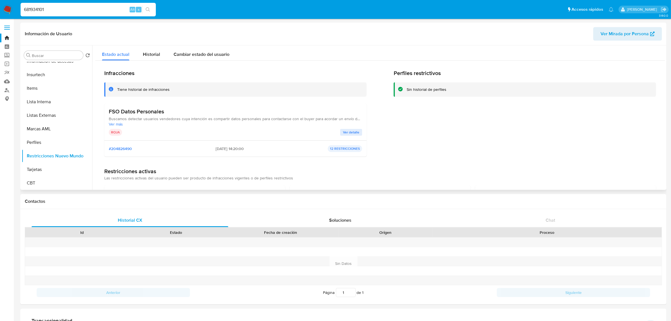
click at [186, 119] on span "Buscamos detectar usuarios vendedores cuya intención es compartir datos persona…" at bounding box center [236, 118] width 254 height 5
click at [119, 123] on span "Ver más" at bounding box center [236, 124] width 254 height 5
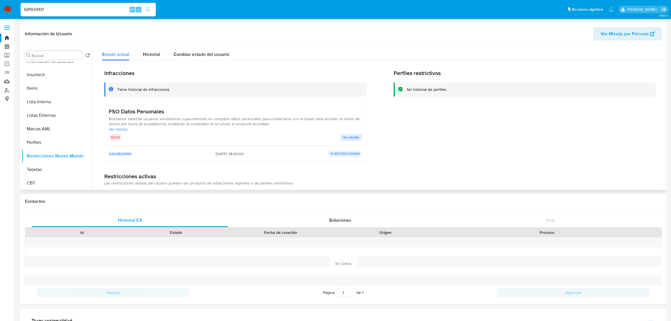
drag, startPoint x: 106, startPoint y: 110, endPoint x: 271, endPoint y: 125, distance: 165.6
click at [271, 125] on div "FSO Datos Personales Buscamos detectar usuarios vendedores cuya intención es co…" at bounding box center [235, 124] width 263 height 42
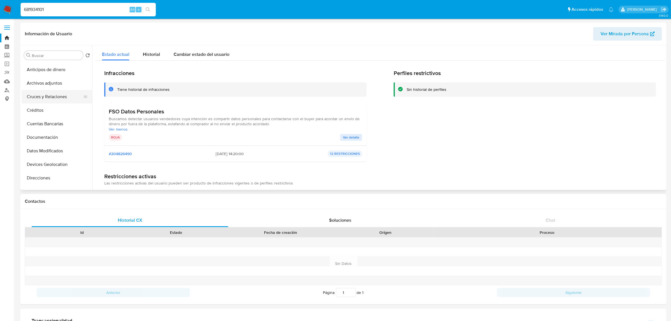
scroll to position [0, 0]
click at [50, 71] on button "General" at bounding box center [55, 69] width 66 height 14
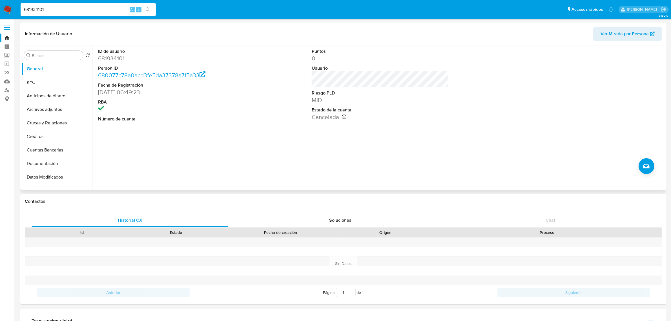
click at [260, 142] on div "ID de usuario 681934101 Person ID 680077c78a0acd3fe5da37378a7f5a33 Fecha de Reg…" at bounding box center [378, 117] width 573 height 144
click at [45, 10] on input "681934101" at bounding box center [88, 9] width 135 height 7
paste input "99204148"
type input "699204148"
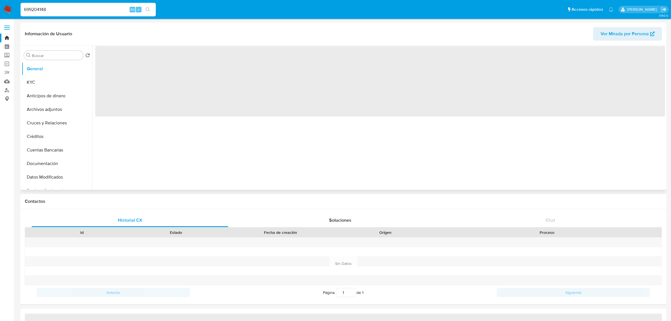
select select "10"
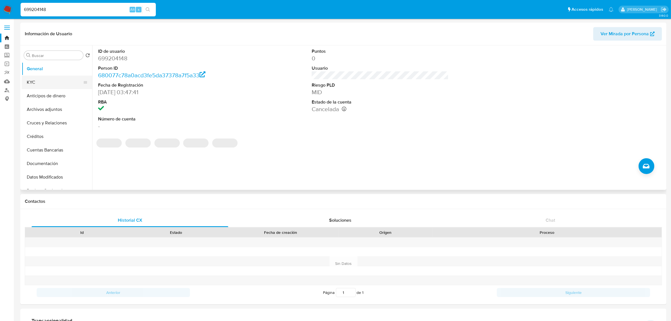
click at [48, 88] on button "KYC" at bounding box center [55, 83] width 66 height 14
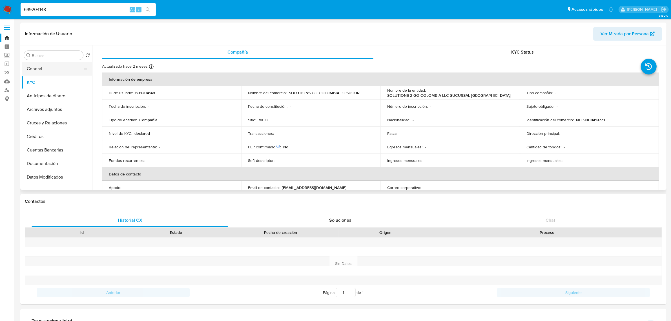
click at [39, 66] on button "General" at bounding box center [55, 69] width 66 height 14
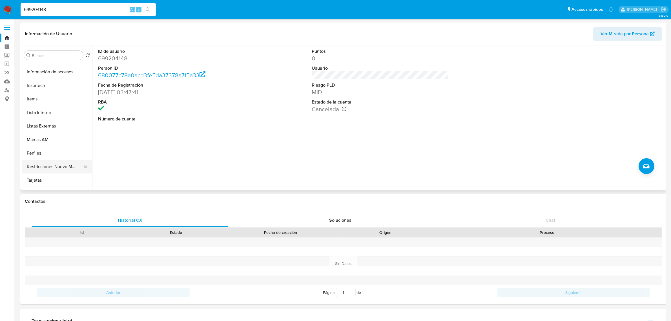
scroll to position [238, 0]
click at [54, 152] on button "Restricciones Nuevo Mundo" at bounding box center [55, 156] width 66 height 14
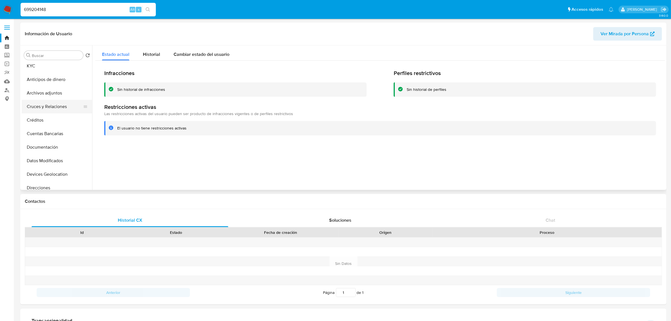
scroll to position [0, 0]
click at [51, 72] on button "General" at bounding box center [55, 69] width 66 height 14
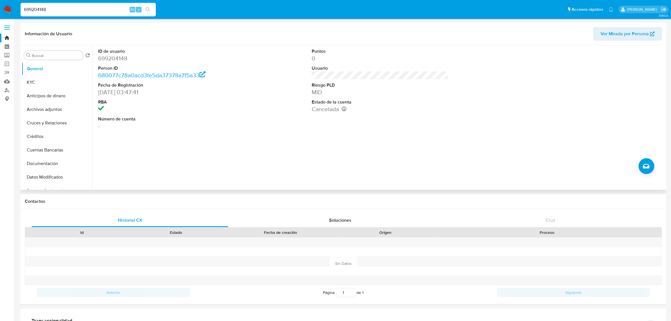
click at [180, 165] on div "ID de usuario 699204148 Person ID 680077c78a0acd3fe5da37378a7f5a33 Fecha de Reg…" at bounding box center [378, 117] width 573 height 144
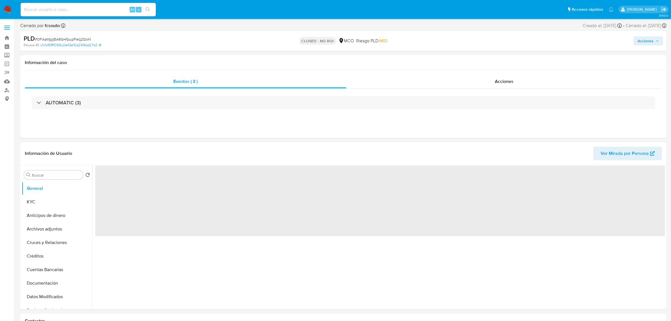
select select "10"
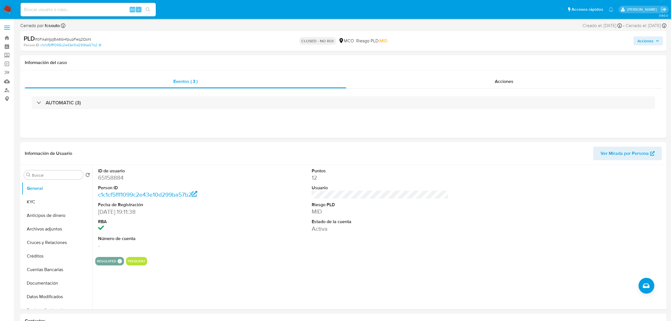
click at [656, 40] on span "Acciones" at bounding box center [649, 41] width 22 height 8
drag, startPoint x: 508, startPoint y: 57, endPoint x: 457, endPoint y: 69, distance: 52.0
click at [507, 57] on span "Resolución del caso" at bounding box center [488, 59] width 40 height 6
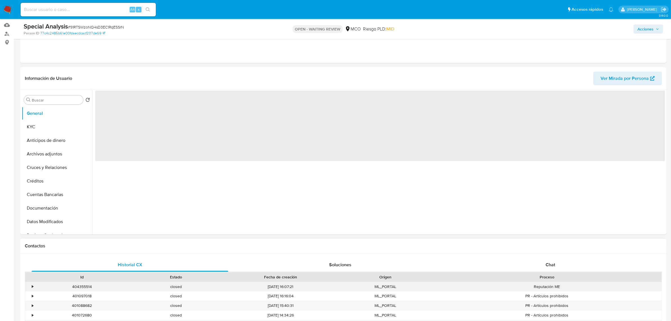
scroll to position [176, 0]
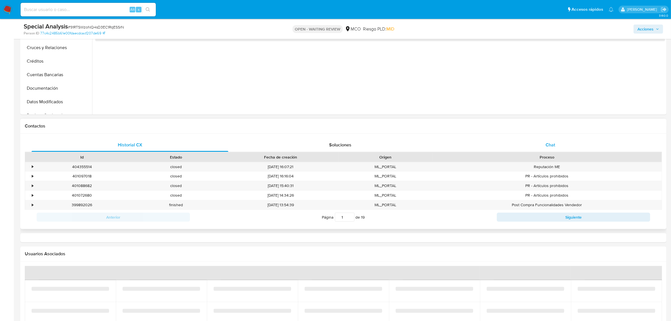
drag, startPoint x: 544, startPoint y: 144, endPoint x: 534, endPoint y: 146, distance: 10.1
click at [544, 144] on div "Chat" at bounding box center [550, 145] width 197 height 14
select select "10"
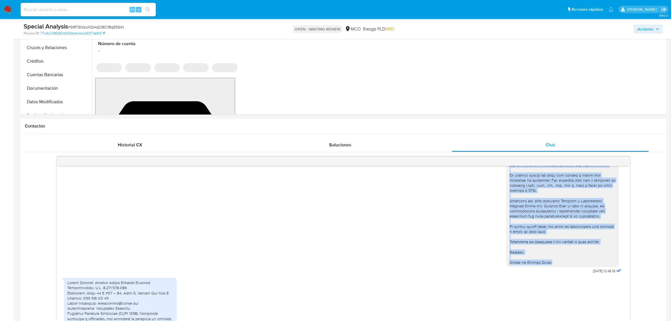
scroll to position [0, 0]
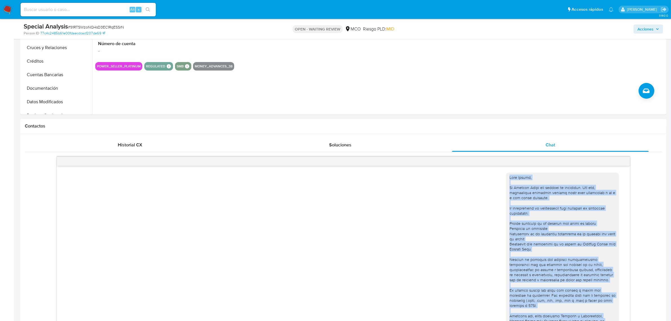
drag, startPoint x: 556, startPoint y: 209, endPoint x: 501, endPoint y: 178, distance: 62.5
click at [506, 178] on div at bounding box center [562, 278] width 113 height 210
copy div "Hola Sergio, En Mercado Libre nos importa tu seguridad. Por eso, necesitamos ve…"
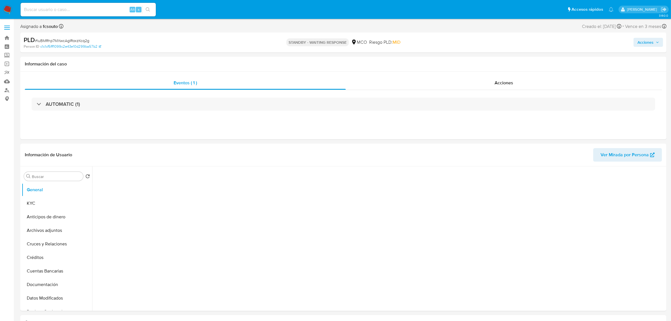
select select "10"
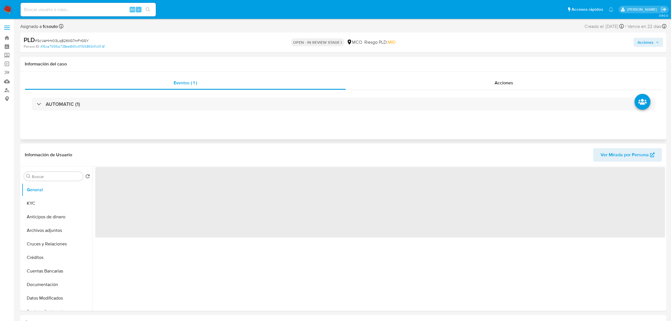
select select "10"
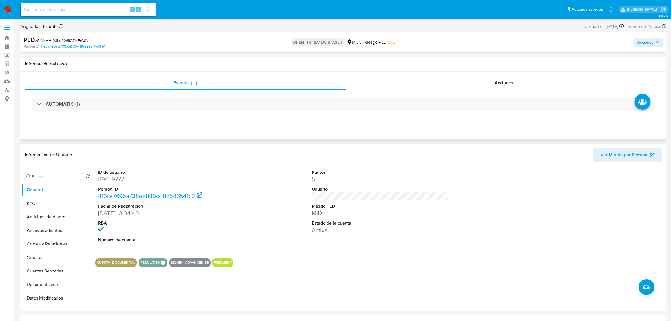
click at [239, 125] on div "Eventos ( 1 ) Acciones AUTOMATIC (1)" at bounding box center [343, 106] width 647 height 68
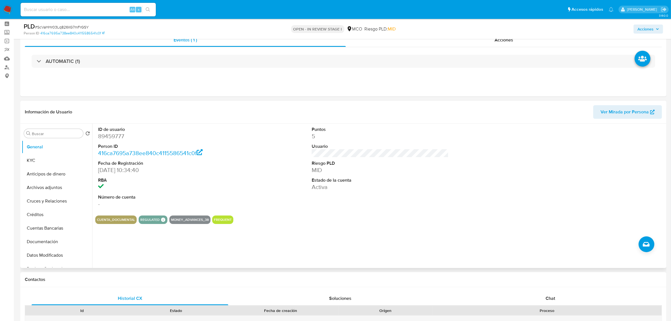
scroll to position [35, 0]
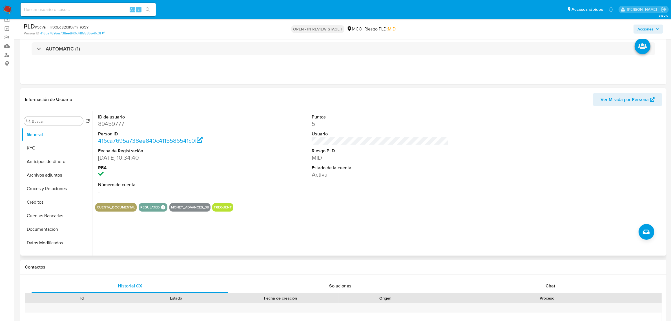
click at [107, 126] on dd "89459777" at bounding box center [166, 124] width 137 height 8
copy dd "89459777"
drag, startPoint x: 30, startPoint y: 147, endPoint x: 20, endPoint y: 146, distance: 10.4
click at [30, 147] on button "KYC" at bounding box center [57, 148] width 71 height 14
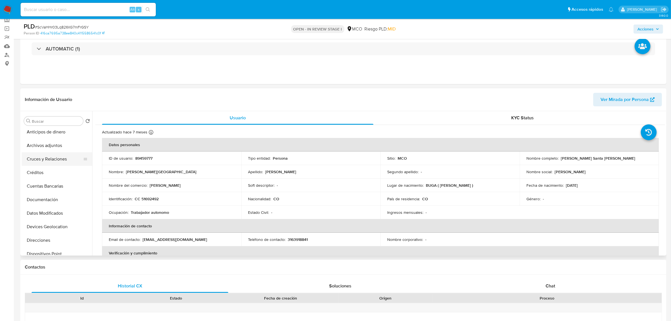
scroll to position [71, 0]
click at [58, 238] on button "Historial Casos" at bounding box center [55, 240] width 66 height 14
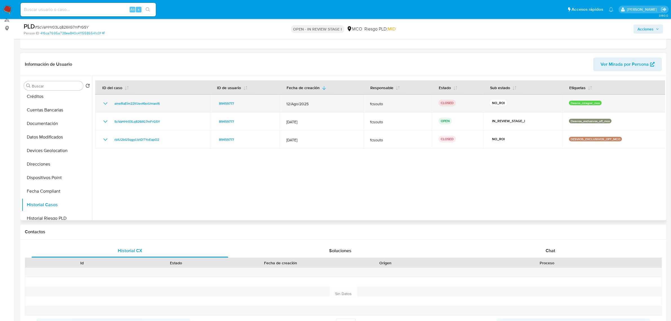
click at [99, 106] on td "ameRaEim22tfJeoKkoUmaoi6" at bounding box center [152, 103] width 115 height 18
click at [103, 105] on icon "Mostrar/Ocultar" at bounding box center [105, 103] width 7 height 7
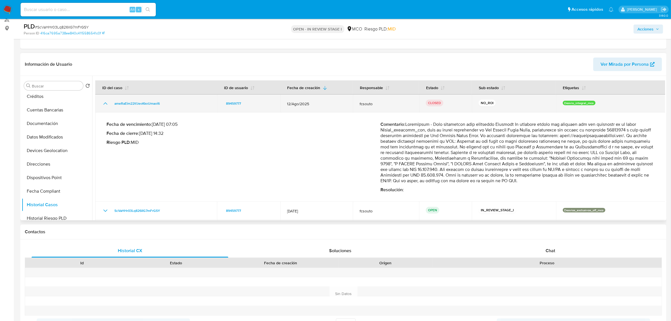
click at [103, 105] on icon "Mostrar/Ocultar" at bounding box center [105, 103] width 7 height 7
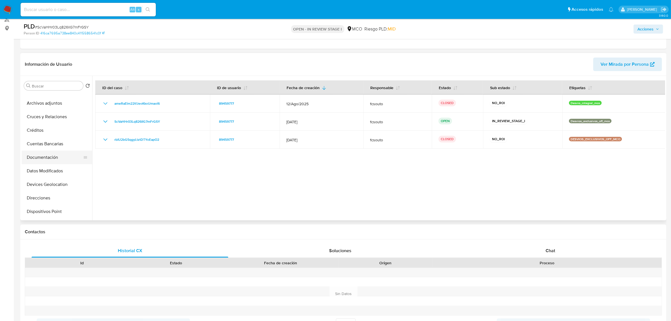
scroll to position [0, 0]
click at [48, 103] on button "General" at bounding box center [55, 99] width 66 height 14
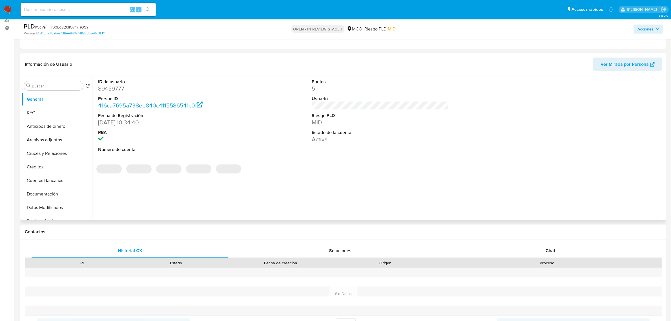
click at [119, 88] on dd "89459777" at bounding box center [166, 89] width 137 height 8
copy dd "89459777"
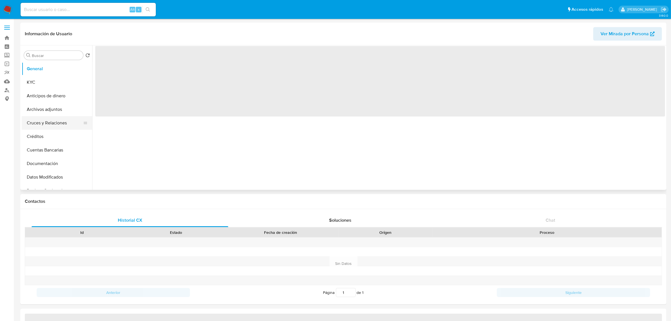
select select "10"
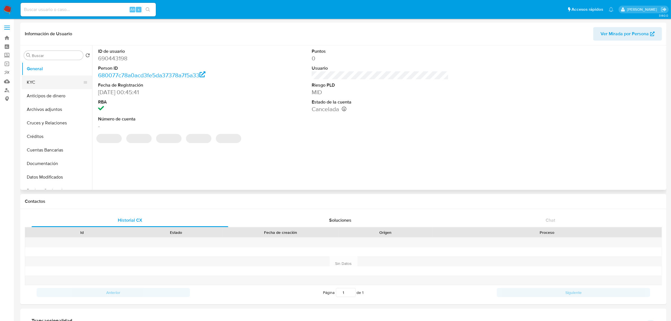
click at [56, 80] on button "KYC" at bounding box center [55, 83] width 66 height 14
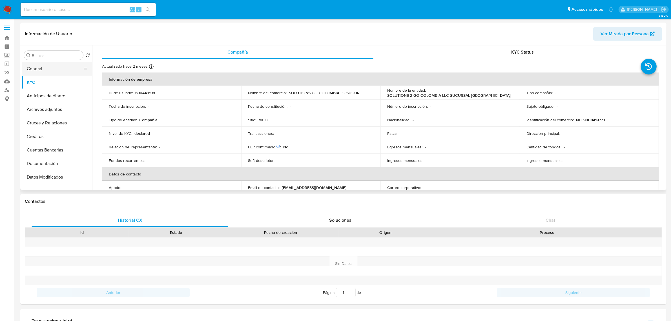
click at [50, 67] on button "General" at bounding box center [55, 69] width 66 height 14
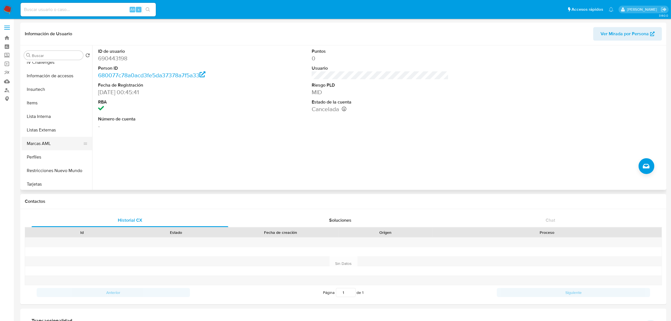
scroll to position [238, 0]
click at [55, 153] on button "Restricciones Nuevo Mundo" at bounding box center [55, 156] width 66 height 14
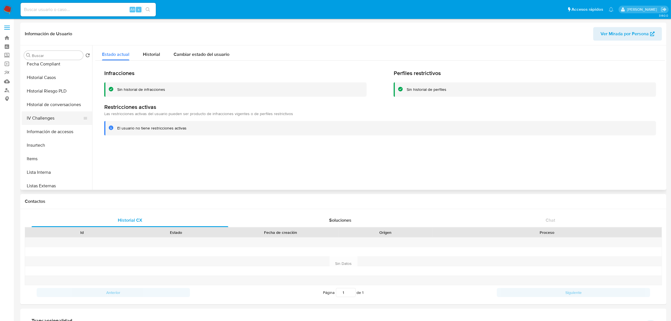
scroll to position [132, 0]
click at [49, 115] on button "Historial Casos" at bounding box center [55, 113] width 66 height 14
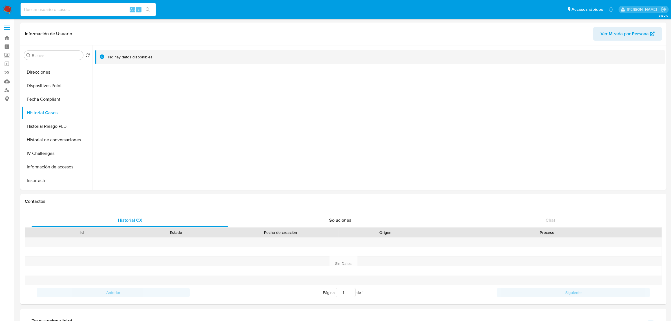
click at [68, 10] on input at bounding box center [88, 9] width 135 height 7
paste input "2442107144"
type input "2442107144"
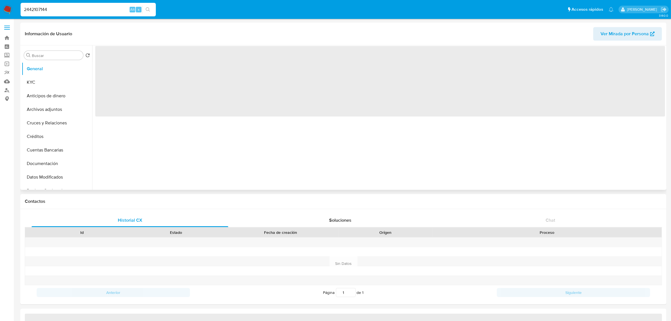
select select "10"
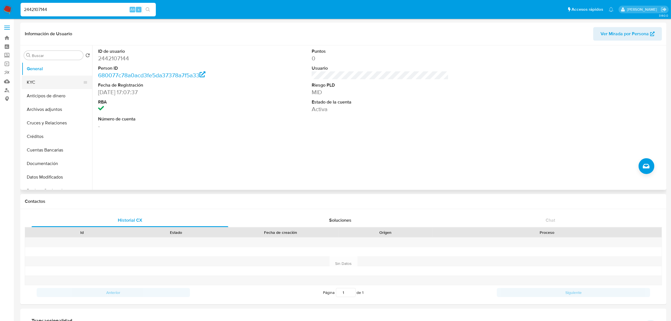
click at [61, 83] on button "KYC" at bounding box center [55, 83] width 66 height 14
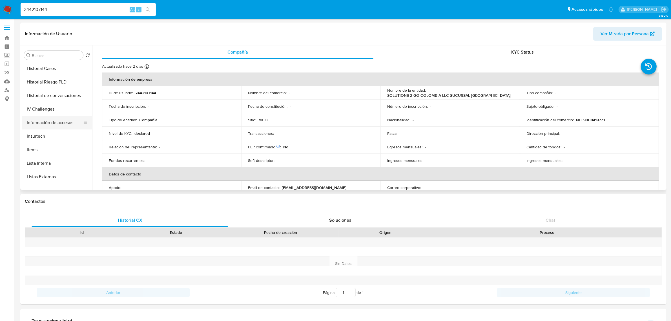
scroll to position [141, 0]
click at [52, 104] on button "Historial Casos" at bounding box center [55, 104] width 66 height 14
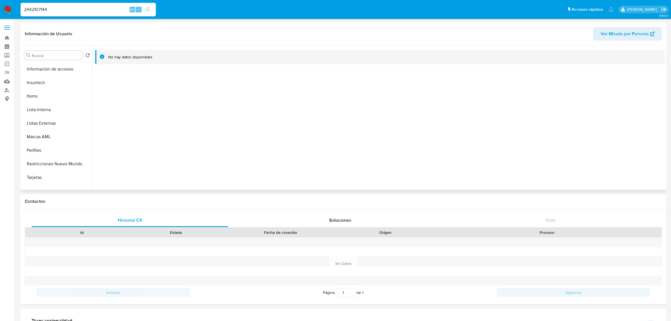
scroll to position [238, 0]
click at [56, 153] on button "Restricciones Nuevo Mundo" at bounding box center [55, 156] width 66 height 14
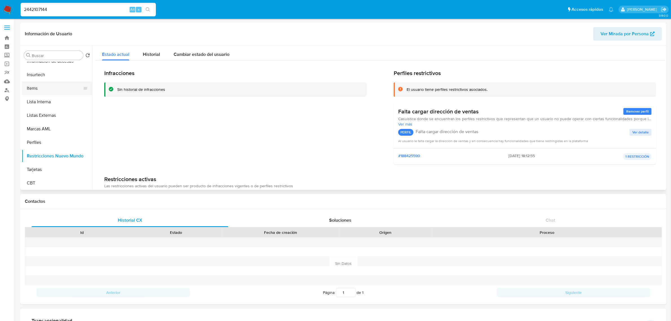
scroll to position [0, 0]
click at [39, 86] on button "KYC" at bounding box center [55, 83] width 66 height 14
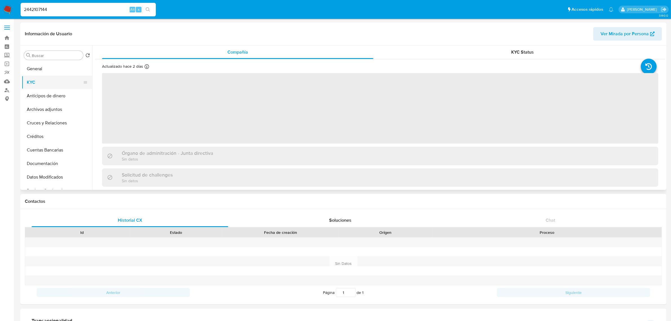
drag, startPoint x: 35, startPoint y: 68, endPoint x: 57, endPoint y: 83, distance: 26.3
click at [35, 68] on button "General" at bounding box center [57, 69] width 71 height 14
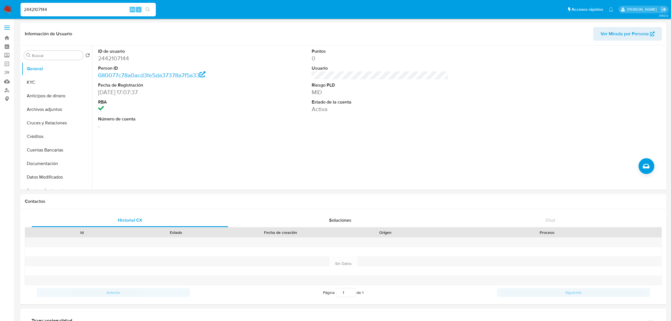
click at [59, 11] on input "2442107144" at bounding box center [88, 9] width 135 height 7
paste input "681934101"
type input "681934101"
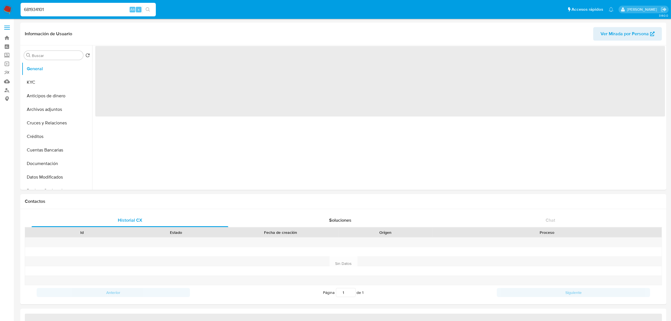
select select "10"
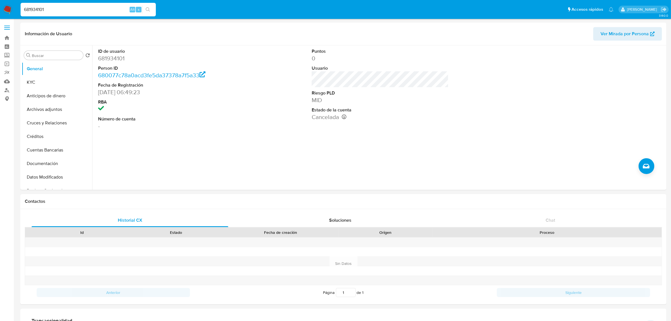
click at [6, 5] on img at bounding box center [8, 10] width 10 height 10
